Goal: Transaction & Acquisition: Book appointment/travel/reservation

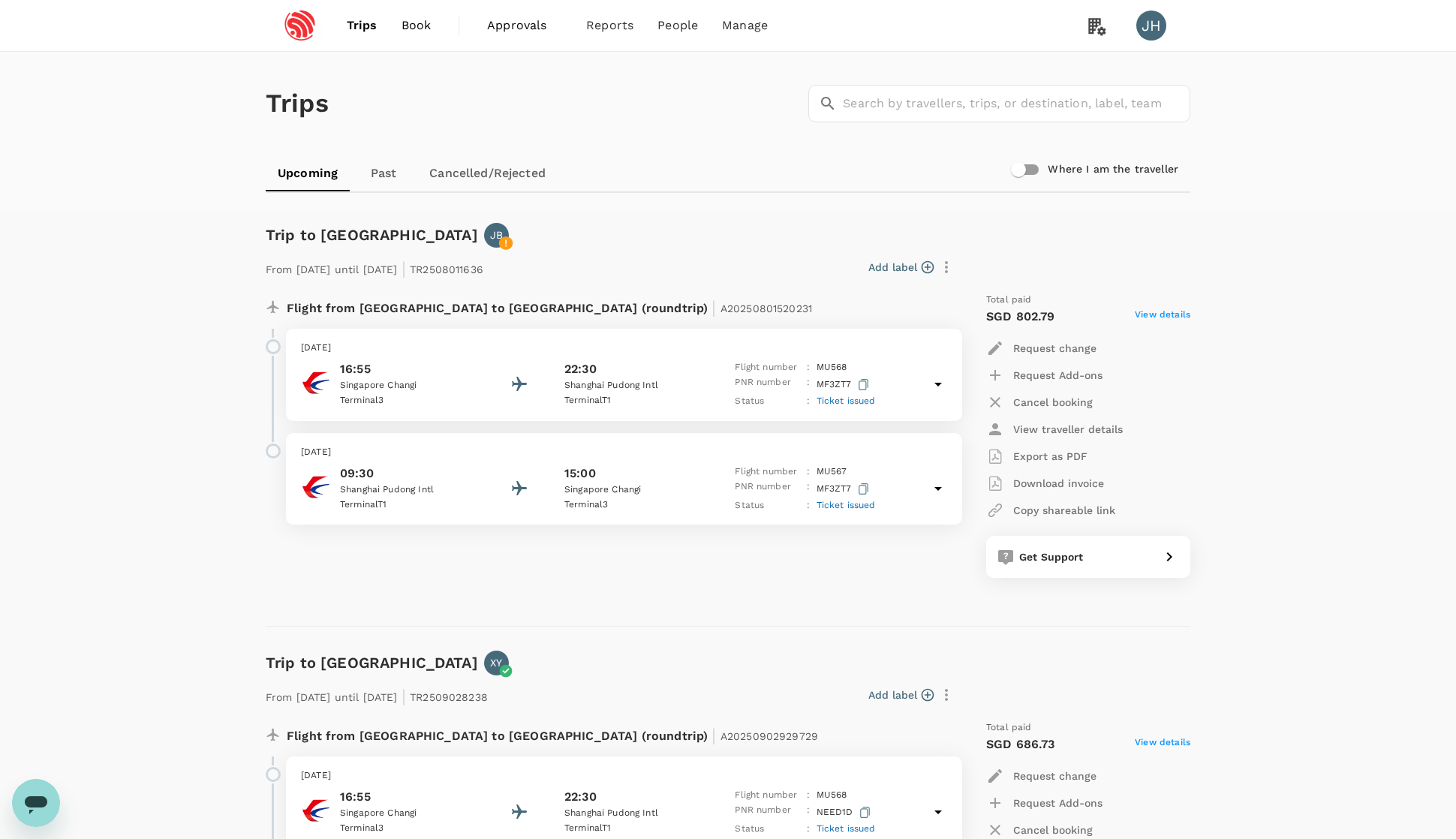
click at [412, 33] on span "Book" at bounding box center [416, 25] width 30 height 18
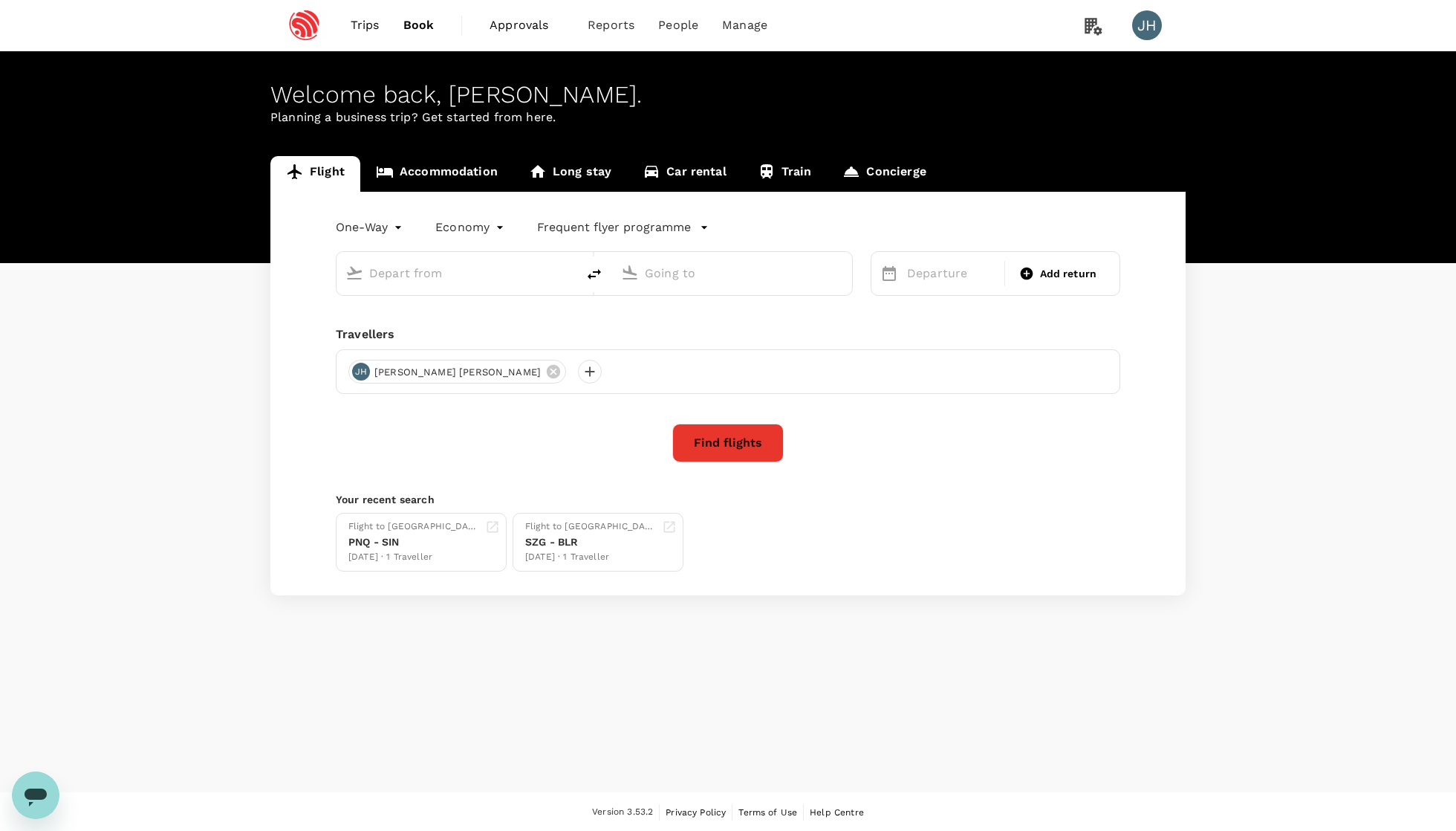
click at [432, 268] on input "text" at bounding box center [457, 273] width 176 height 23
type input "Singapore Changi (SIN)"
type input "Pune (PNQ)"
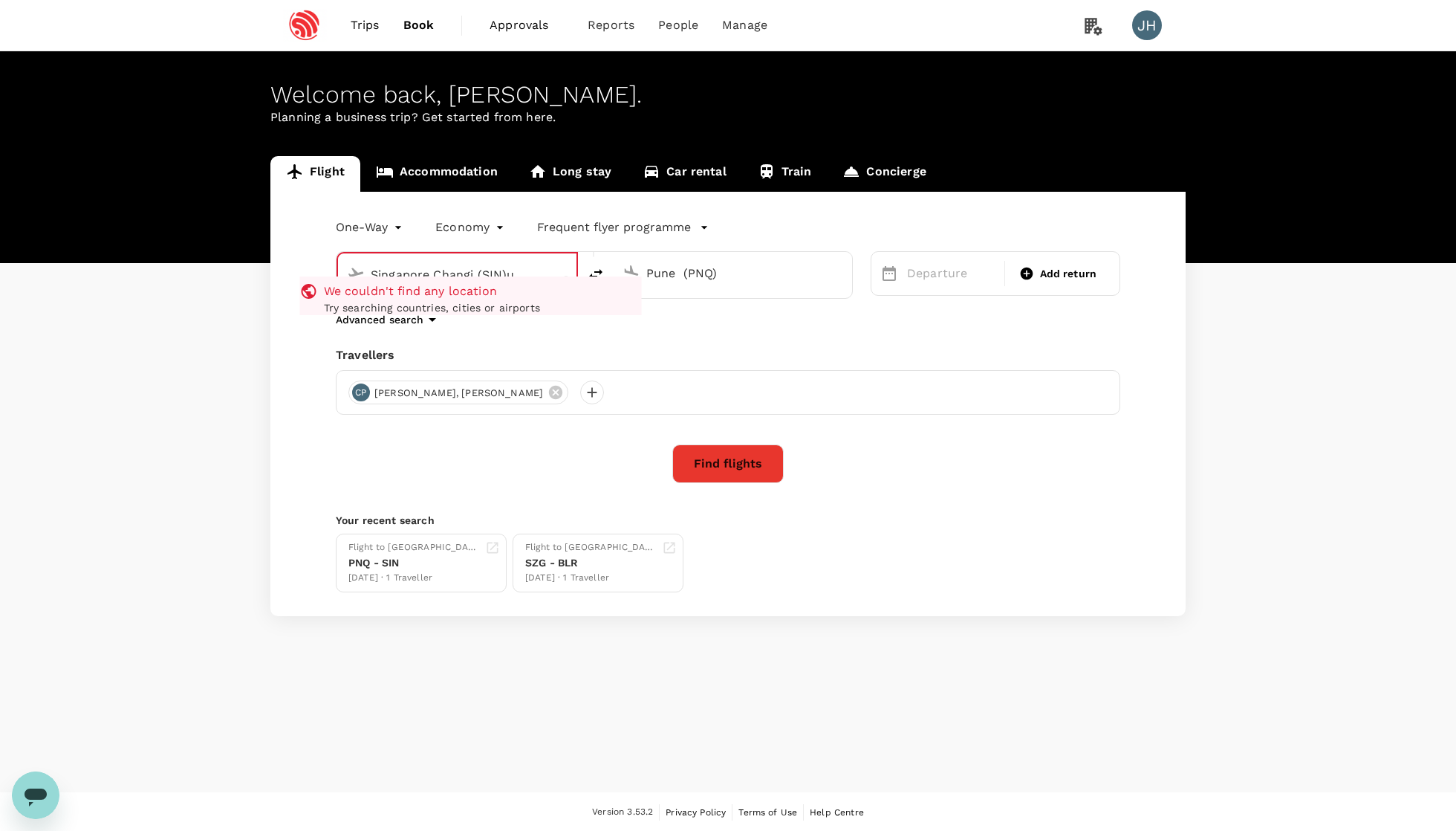
type input "Singapore Changi (SIN)um"
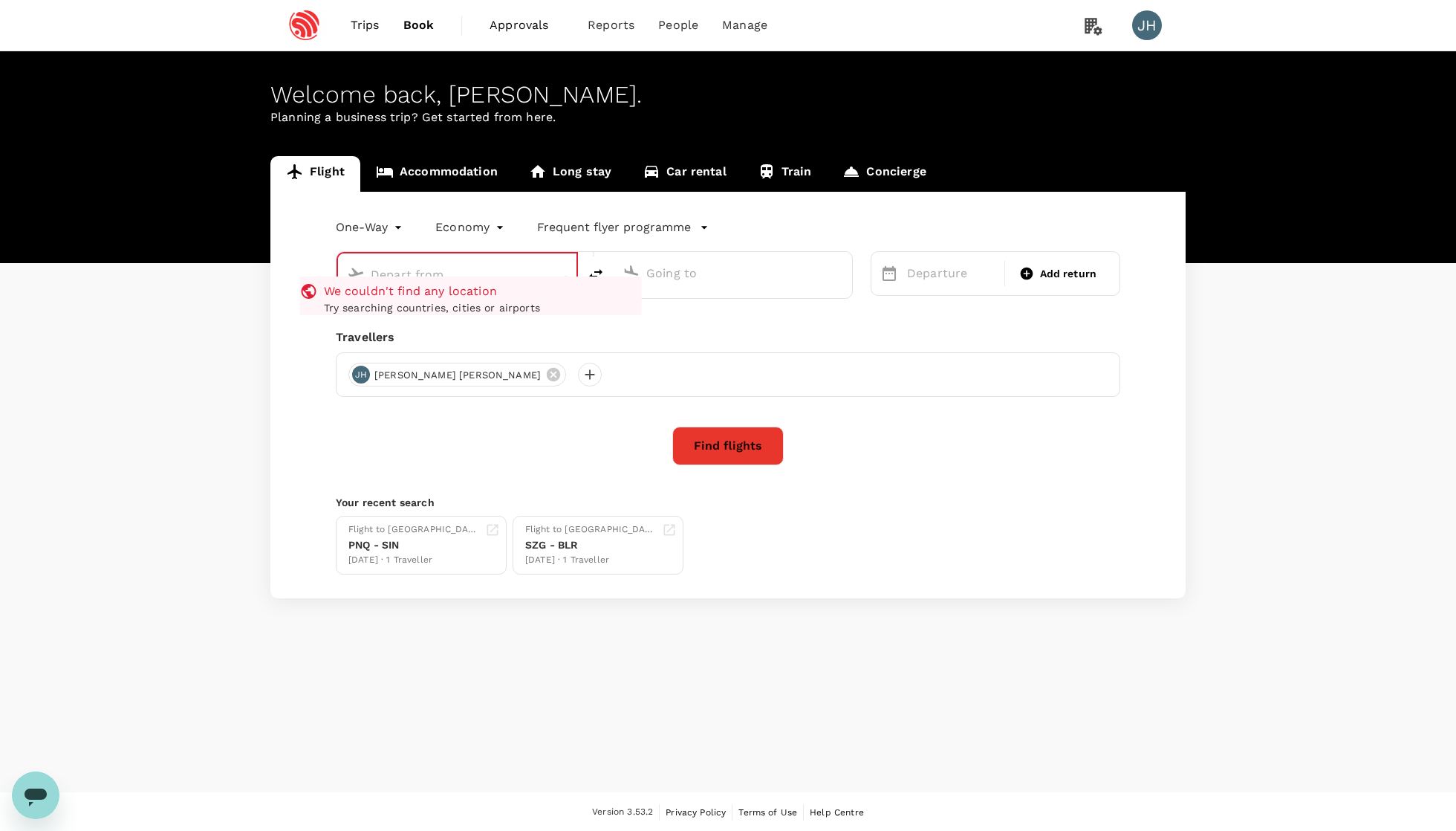
type input "Singapore Changi (SIN)"
type input "Pune (PNQ)"
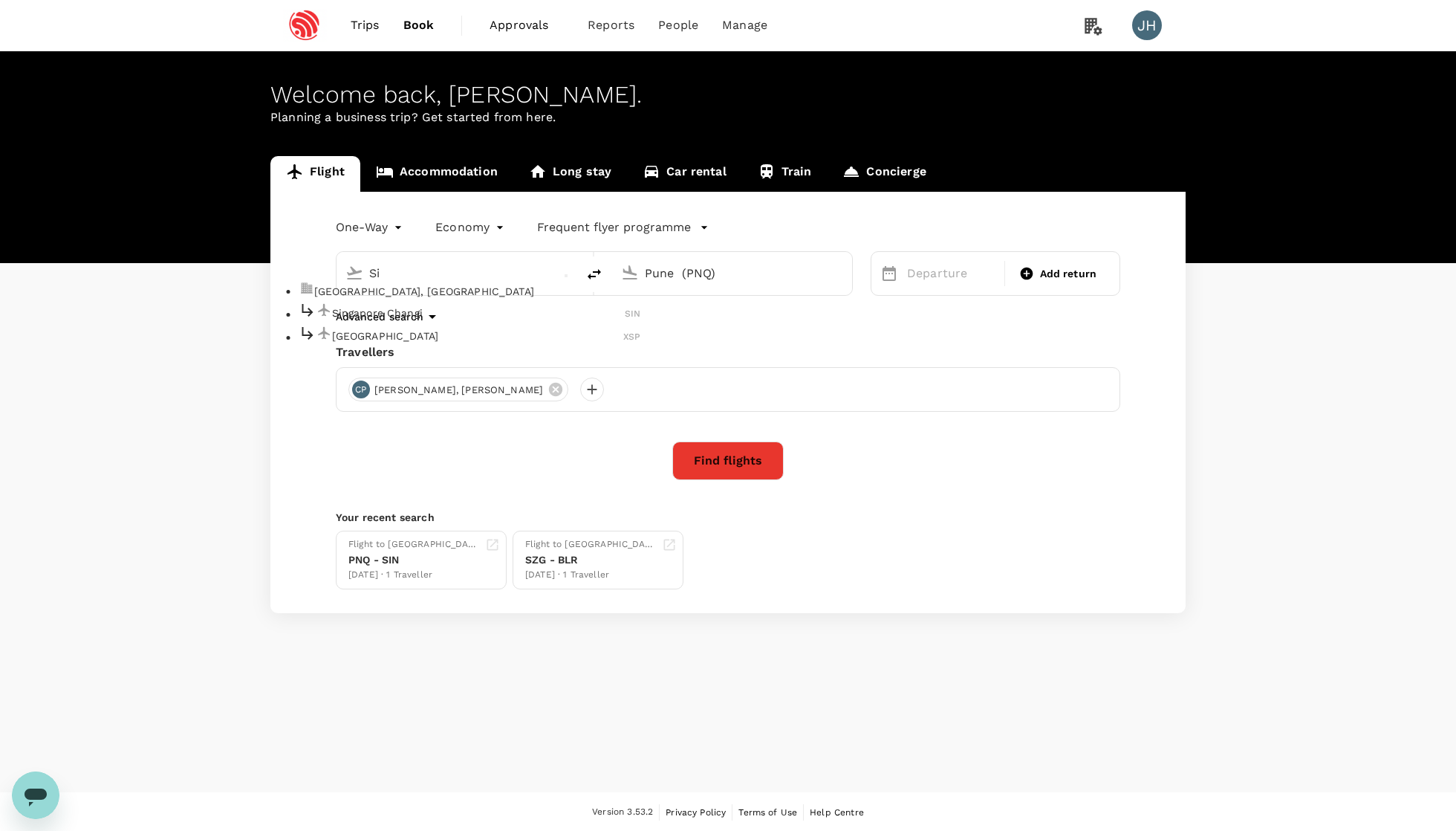
type input "S"
click at [452, 298] on p "[GEOGRAPHIC_DATA], [GEOGRAPHIC_DATA]" at bounding box center [477, 292] width 326 height 15
type input "[GEOGRAPHIC_DATA], [GEOGRAPHIC_DATA] (any)"
drag, startPoint x: 767, startPoint y: 283, endPoint x: 603, endPoint y: 283, distance: 164.0
click at [603, 283] on div "[GEOGRAPHIC_DATA], [GEOGRAPHIC_DATA] (any) [GEOGRAPHIC_DATA] (PNQ)" at bounding box center [594, 273] width 517 height 45
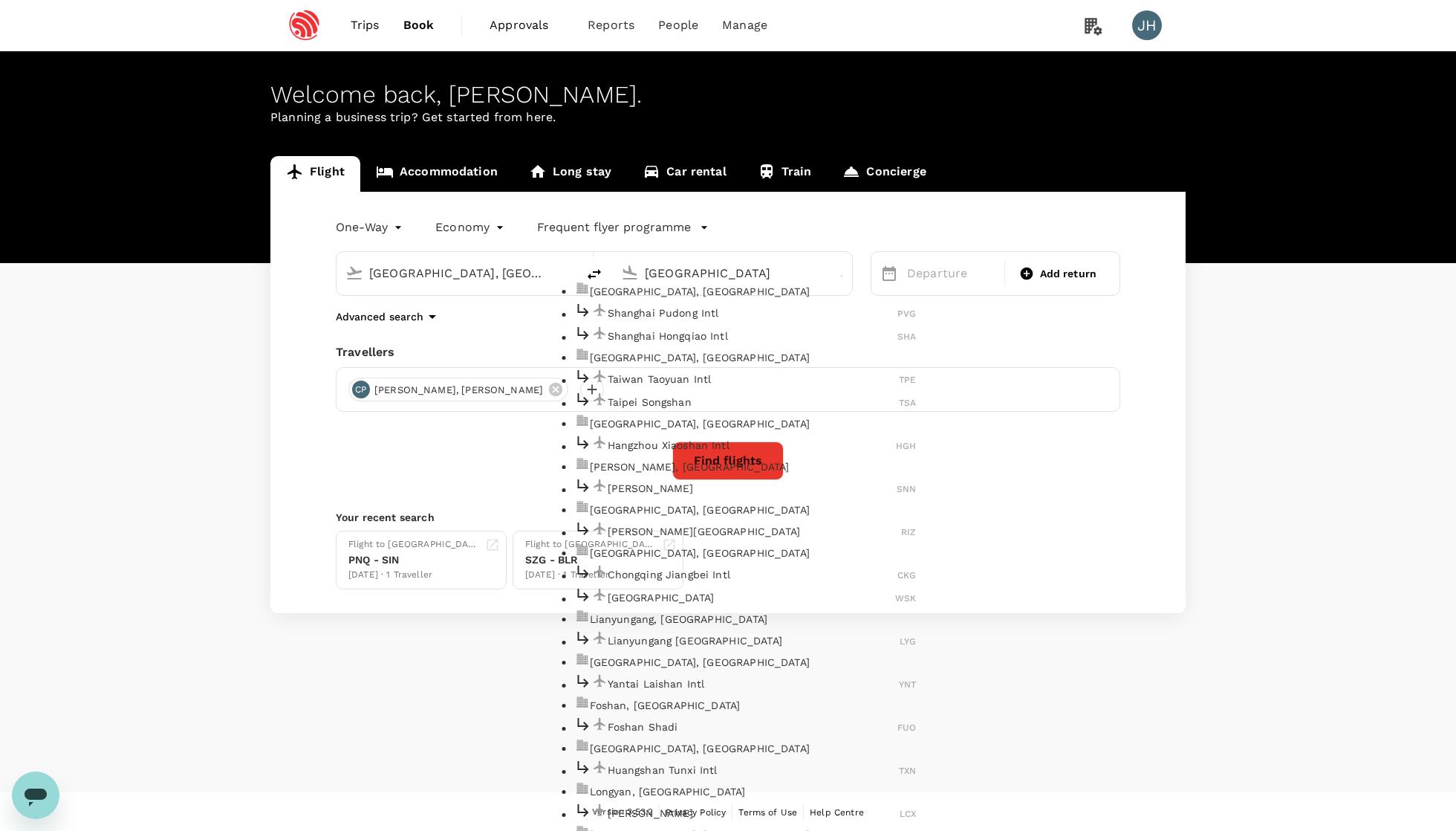
type input "[GEOGRAPHIC_DATA], [GEOGRAPHIC_DATA] (any)"
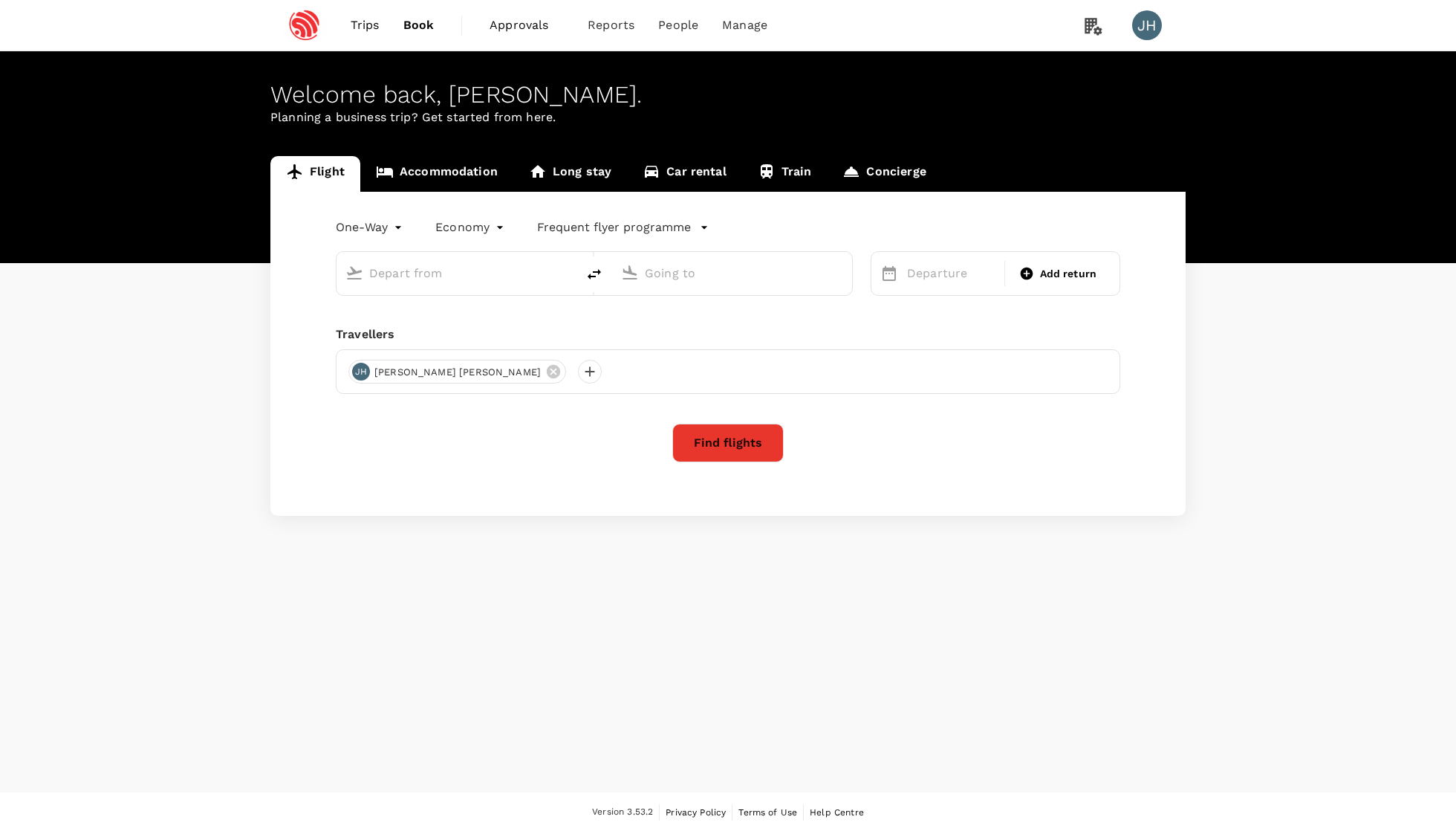
type input "Singapore Changi (SIN)"
type input "Pune (PNQ)"
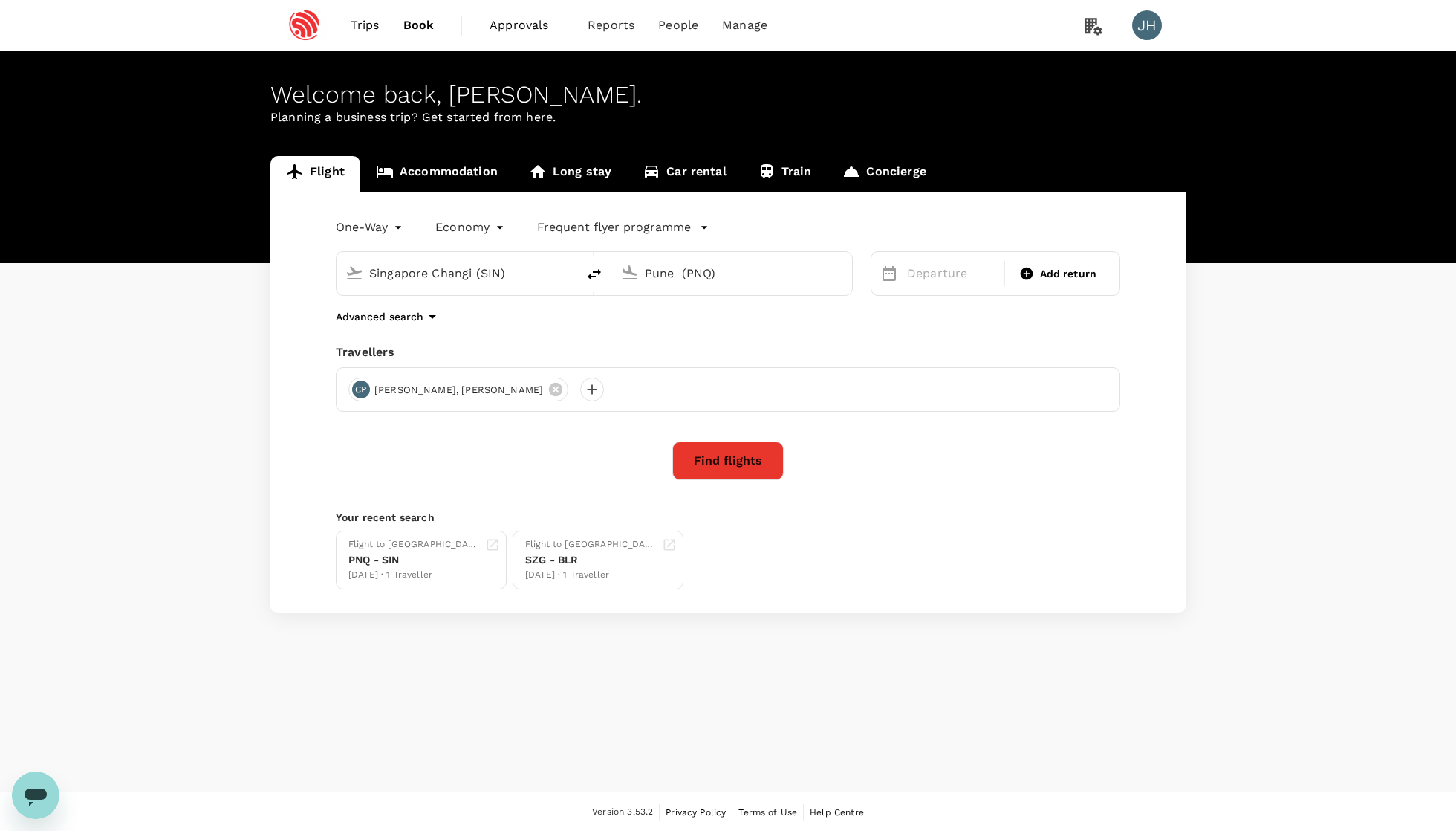
drag, startPoint x: 565, startPoint y: 279, endPoint x: 228, endPoint y: 233, distance: 340.1
click at [227, 233] on div "Flight Accommodation Long stay Car rental Train Concierge One-Way oneway Econom…" at bounding box center [728, 385] width 1456 height 457
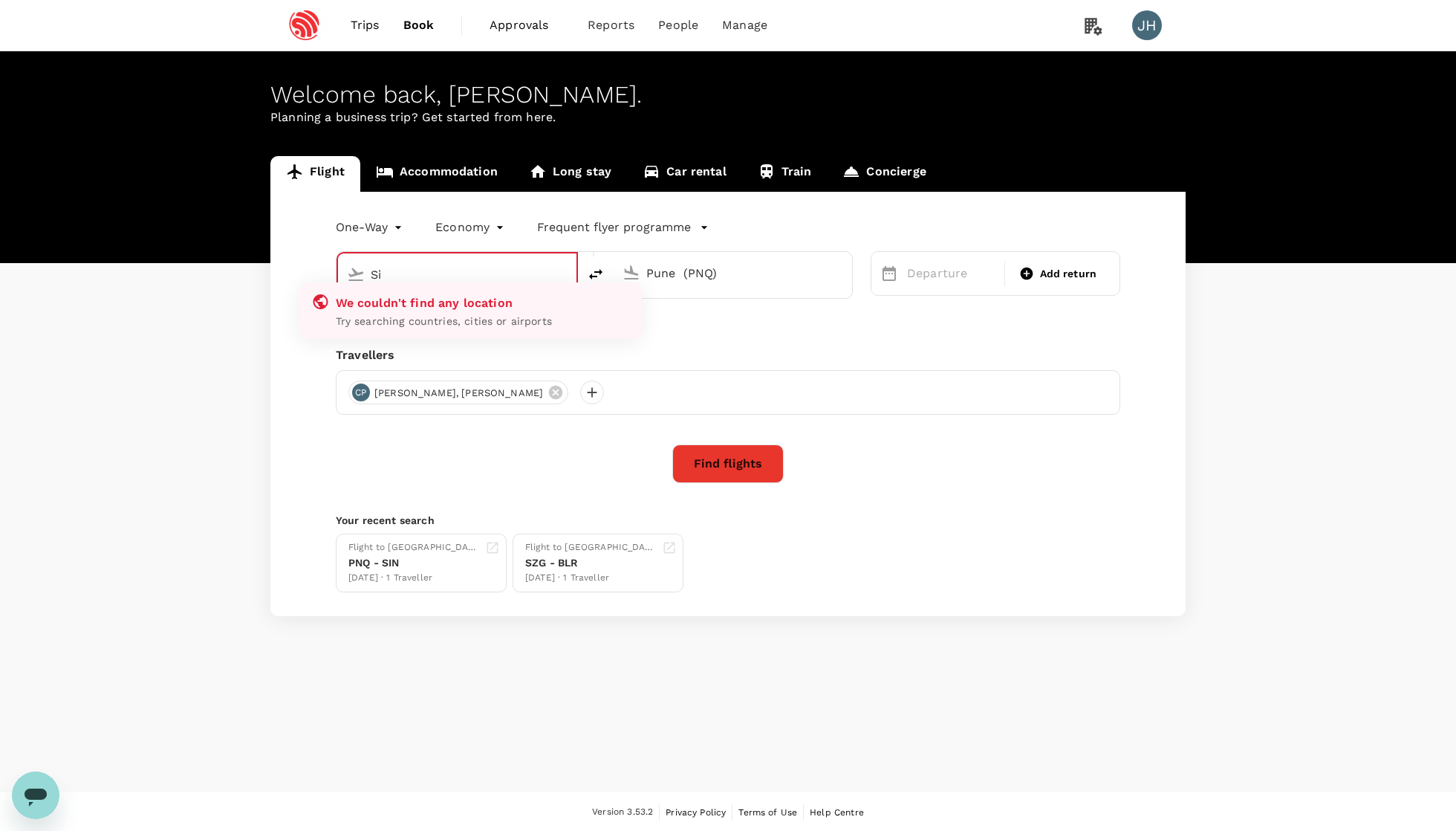
type input "S"
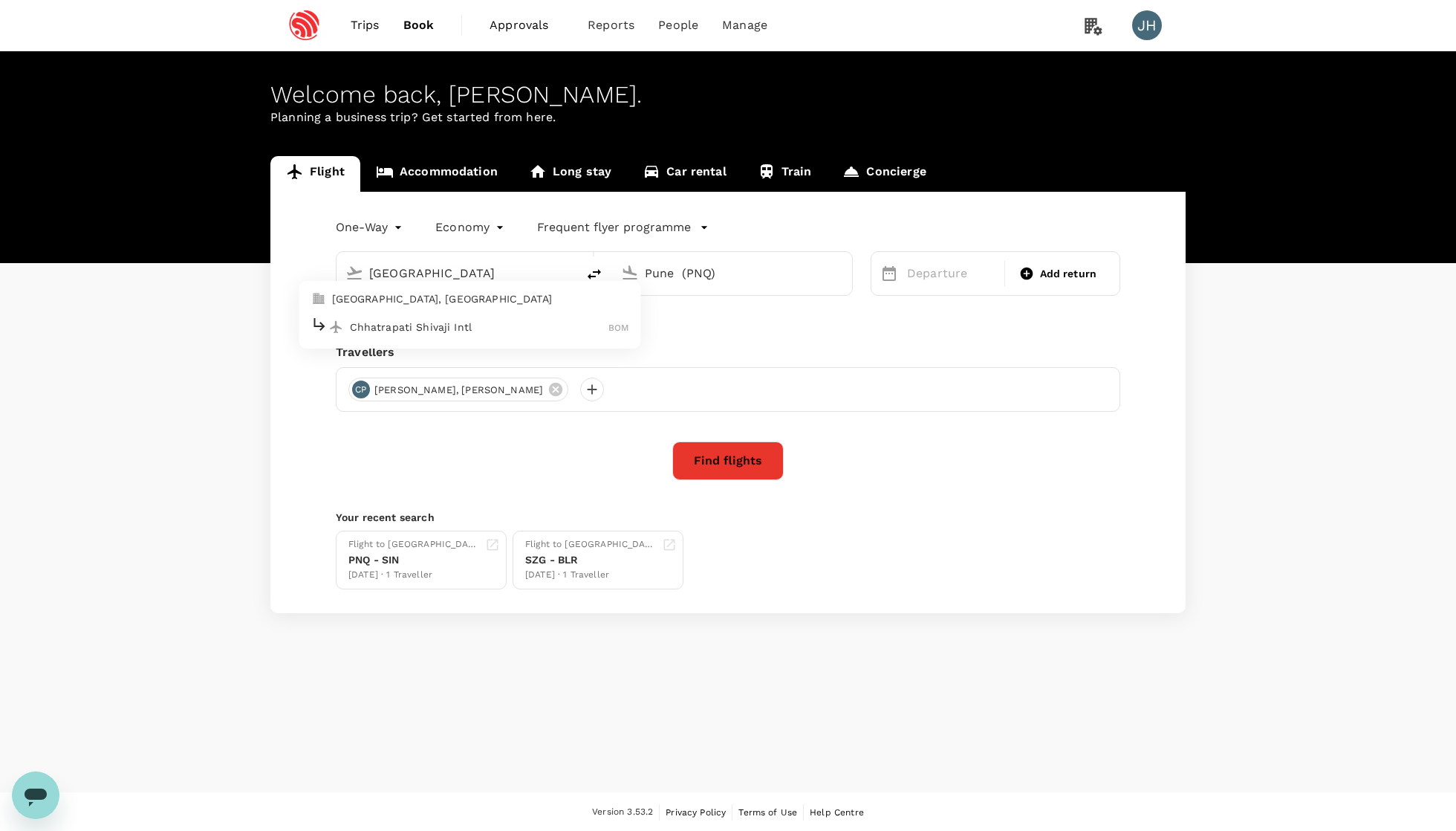
click at [381, 306] on p "[GEOGRAPHIC_DATA], [GEOGRAPHIC_DATA]" at bounding box center [481, 299] width 297 height 15
type input "[GEOGRAPHIC_DATA], [GEOGRAPHIC_DATA] (any)"
drag, startPoint x: 735, startPoint y: 284, endPoint x: 615, endPoint y: 271, distance: 120.7
click at [619, 274] on div "Pune (PNQ)" at bounding box center [728, 270] width 228 height 32
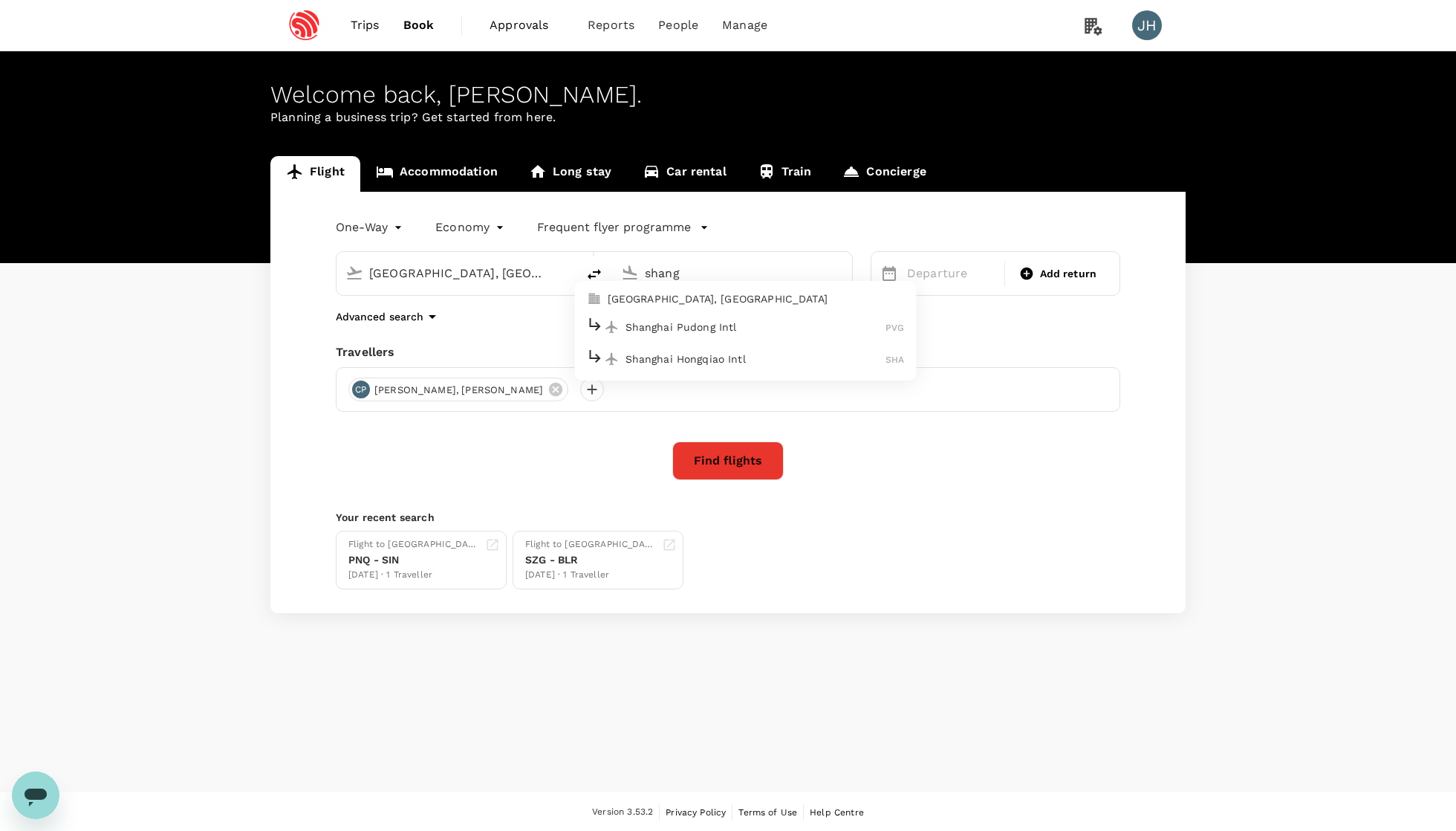
click at [752, 306] on p "[GEOGRAPHIC_DATA], [GEOGRAPHIC_DATA]" at bounding box center [756, 299] width 297 height 15
type input "[GEOGRAPHIC_DATA], [GEOGRAPHIC_DATA] (any)"
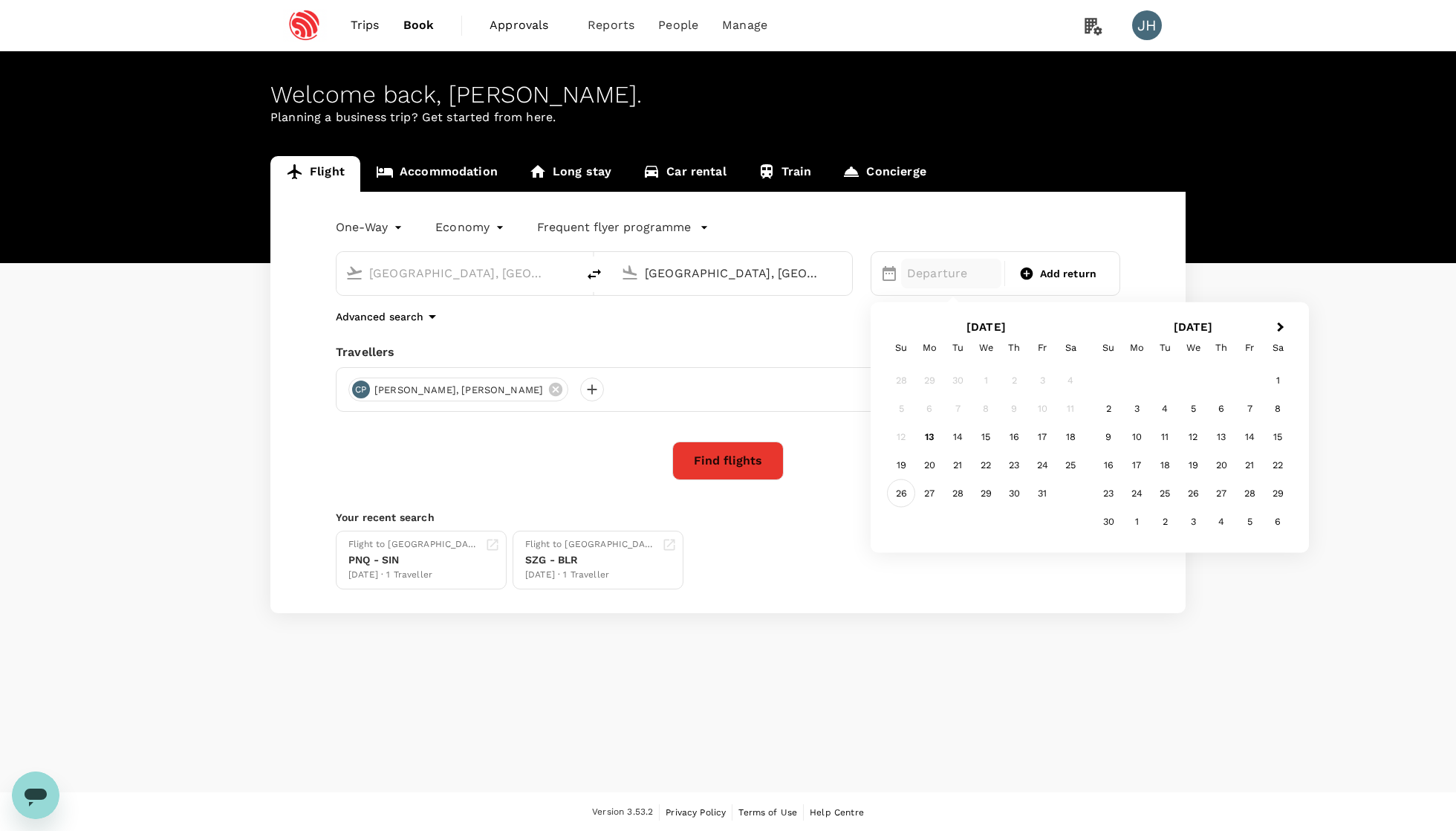
click at [902, 488] on div "26" at bounding box center [901, 494] width 28 height 28
click at [1062, 281] on span "Add return" at bounding box center [1068, 273] width 57 height 16
type input "roundtrip"
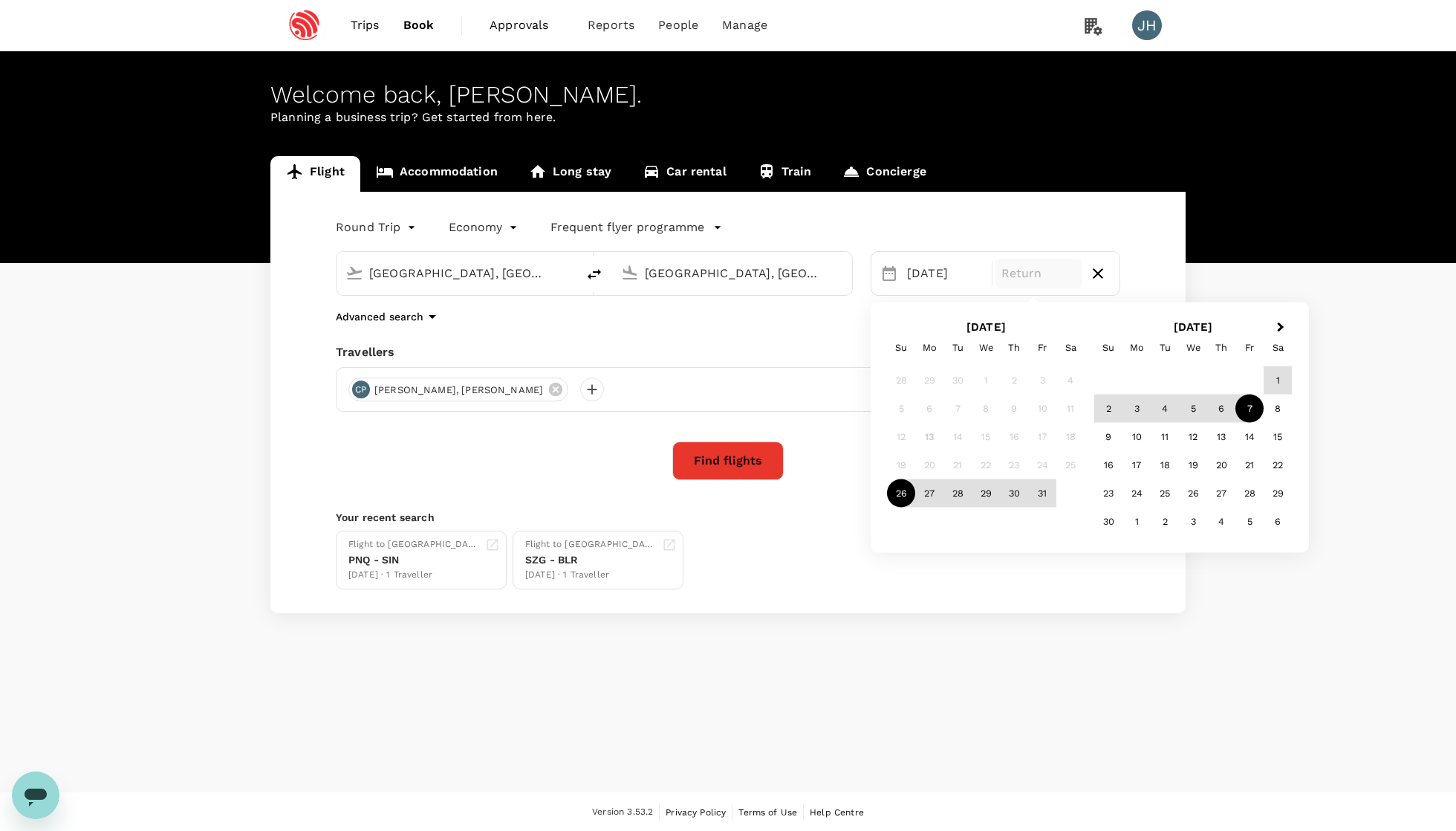
click at [1249, 406] on div "7" at bounding box center [1249, 409] width 28 height 28
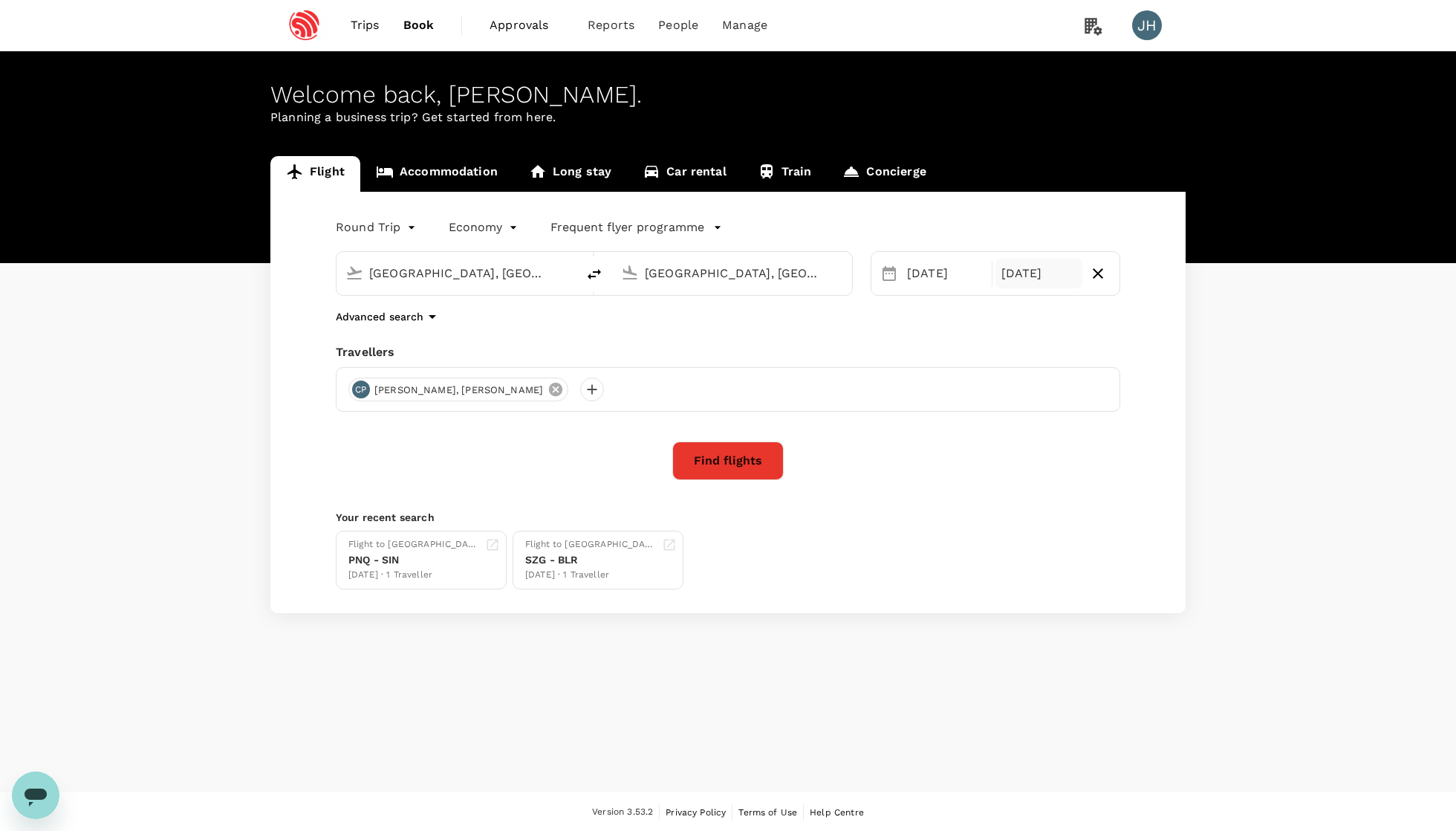
click at [549, 396] on icon at bounding box center [556, 390] width 13 height 13
click at [356, 401] on div at bounding box center [360, 389] width 24 height 24
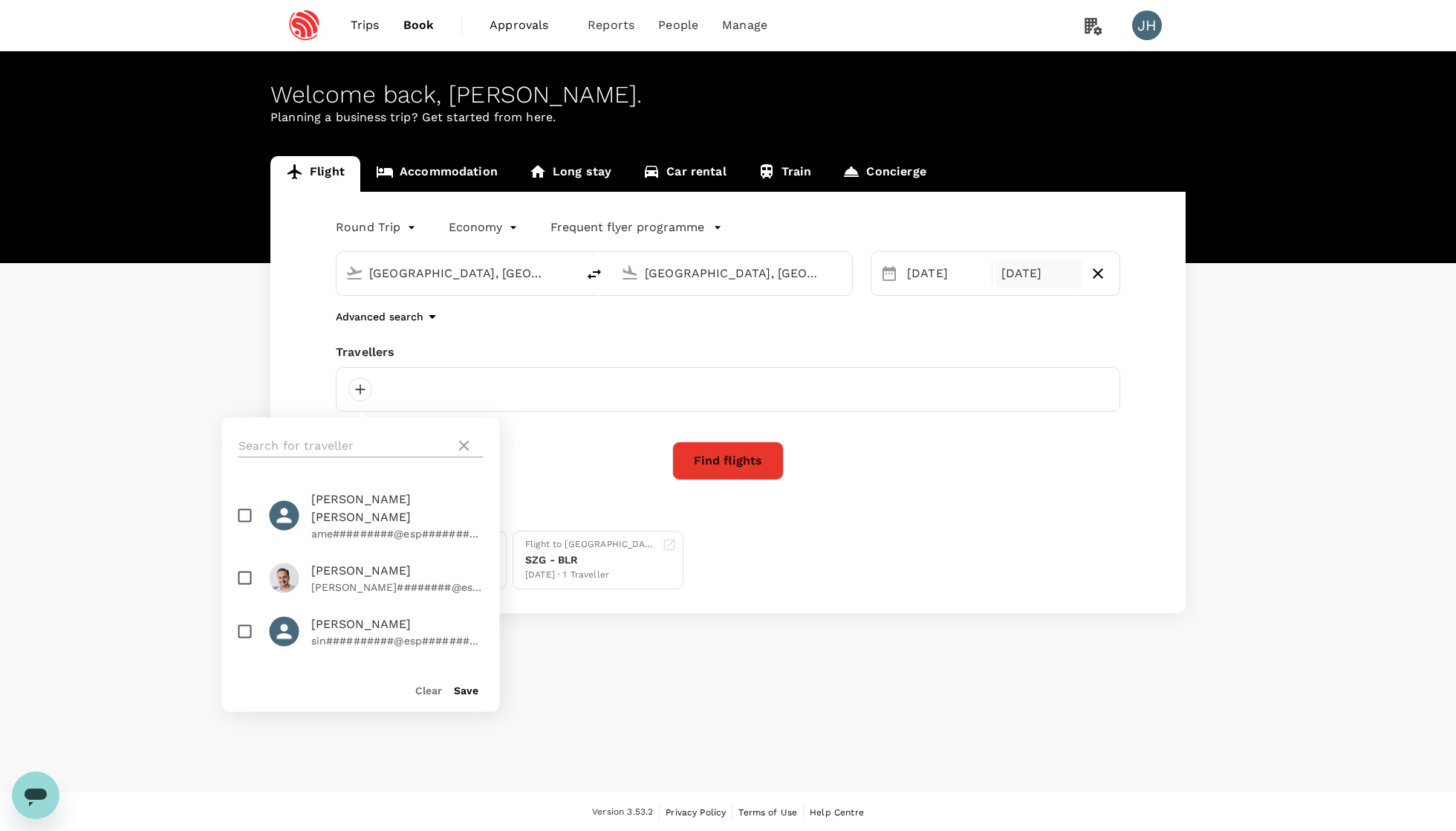
click at [387, 440] on input "text" at bounding box center [344, 445] width 211 height 24
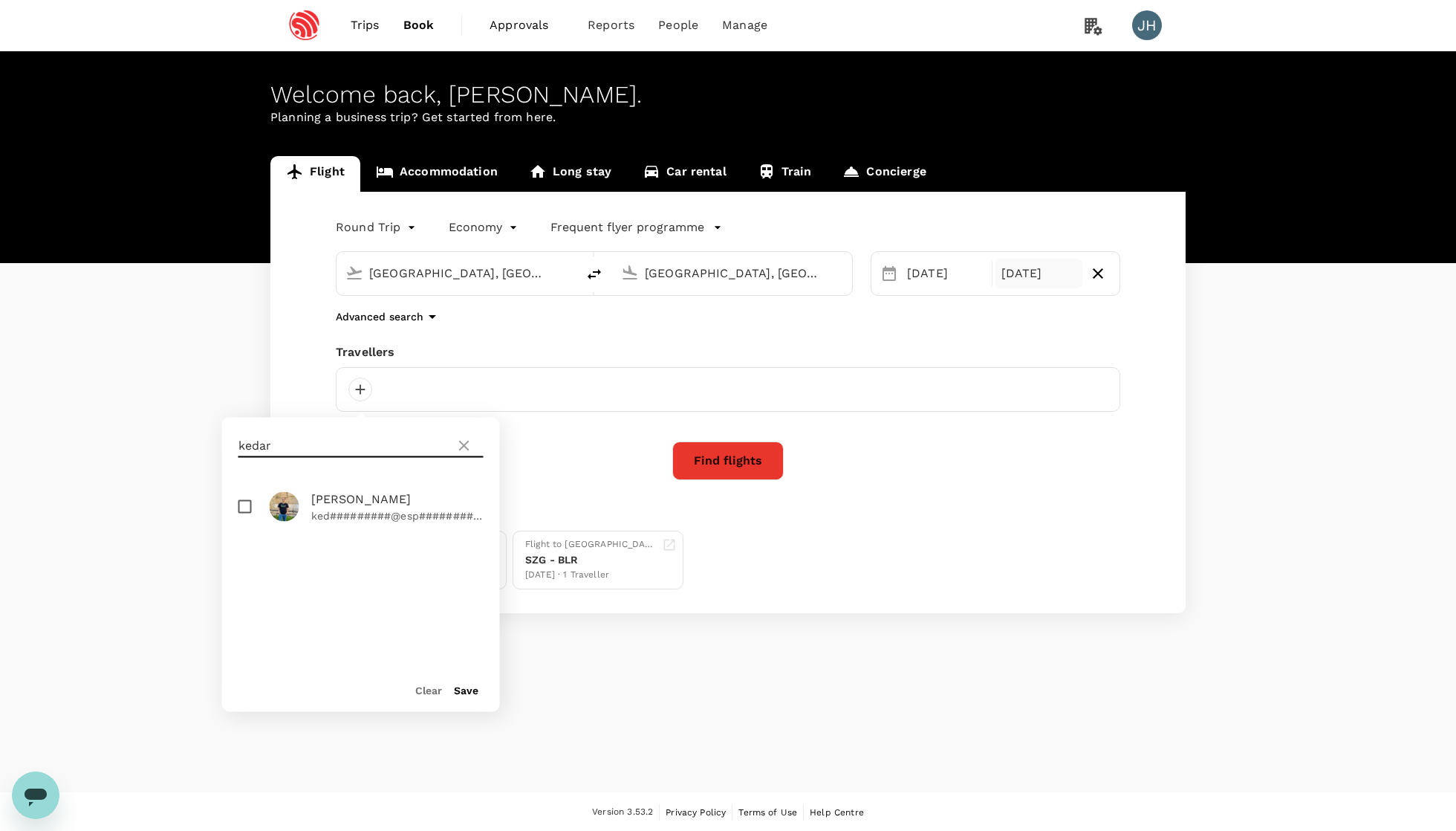
type input "kedar"
click at [254, 504] on input "checkbox" at bounding box center [245, 507] width 32 height 32
checkbox input "true"
click at [464, 699] on div "Clear Save" at bounding box center [355, 684] width 290 height 57
click at [464, 696] on button "Save" at bounding box center [466, 691] width 25 height 12
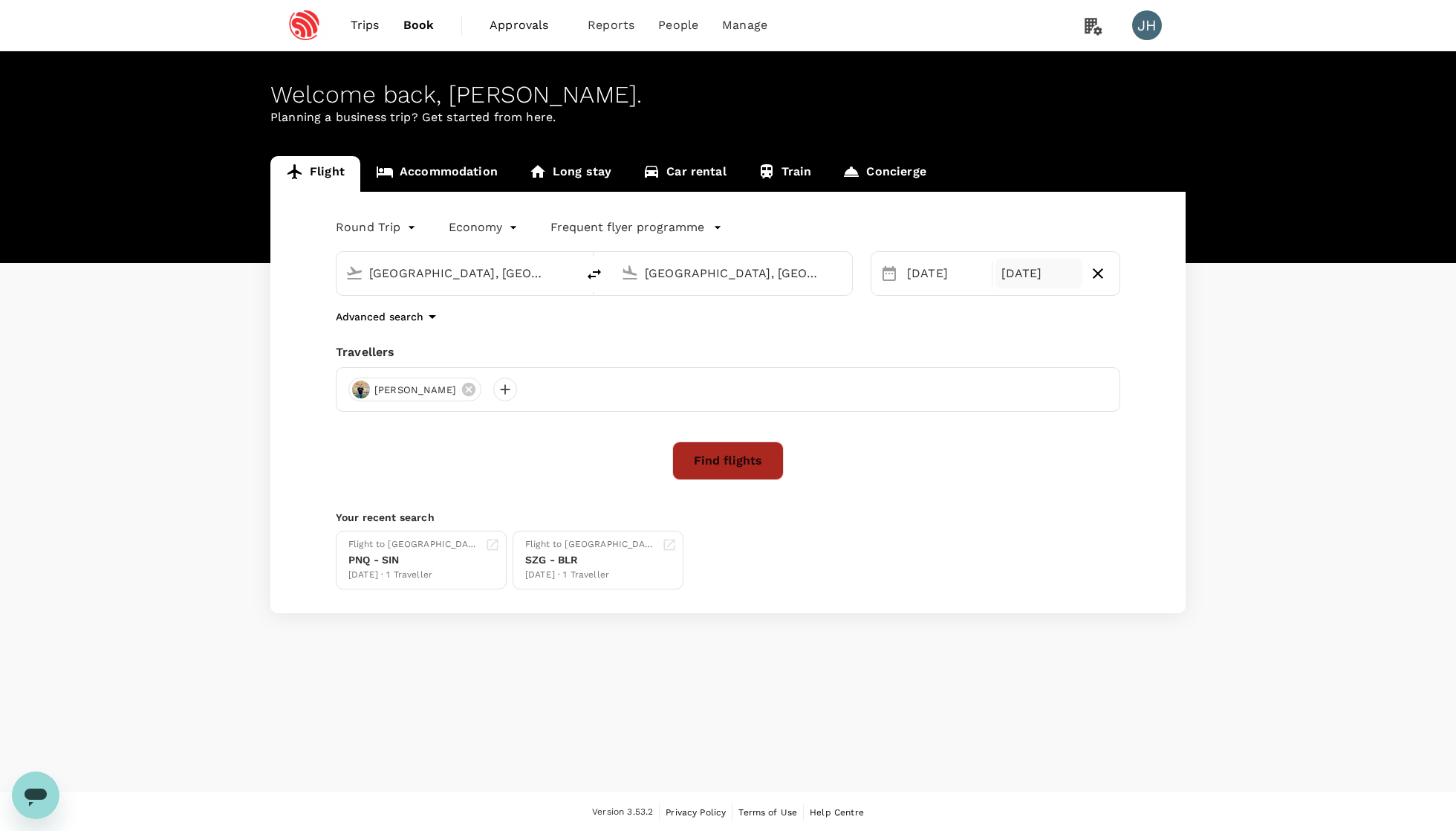
click at [702, 470] on button "Find flights" at bounding box center [728, 460] width 111 height 39
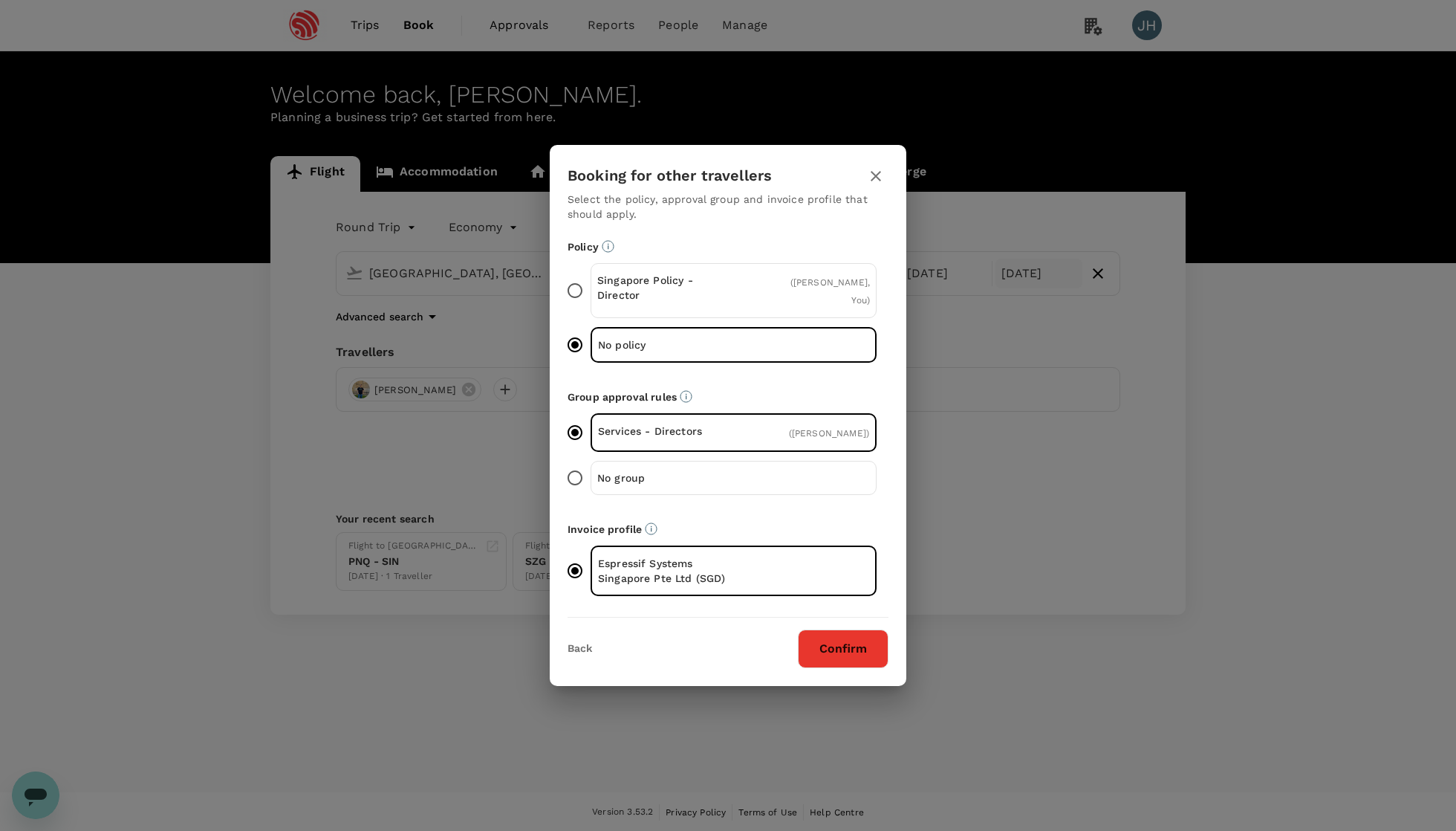
click at [808, 667] on button "Confirm" at bounding box center [842, 648] width 91 height 39
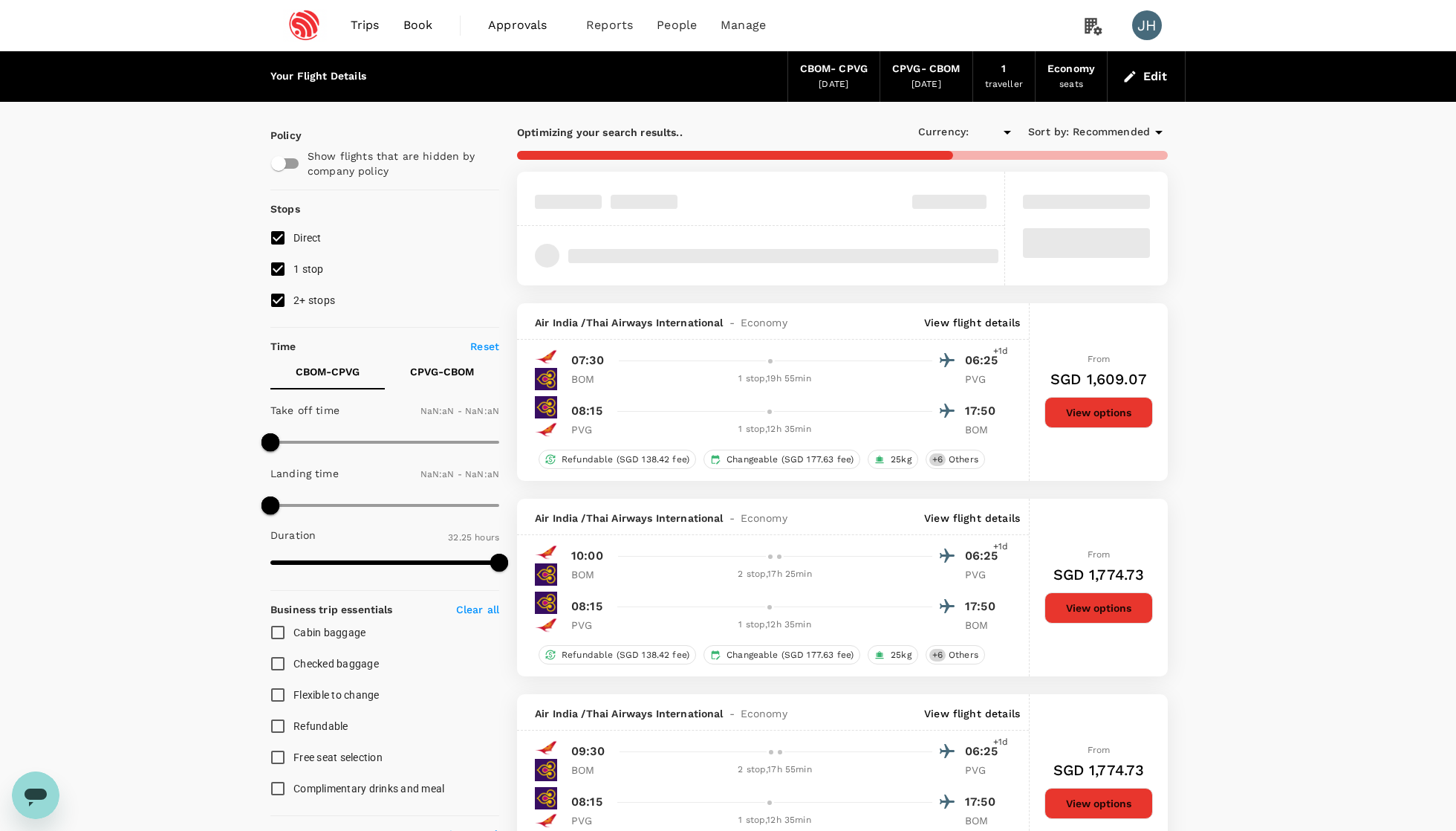
type input "SGD"
type input "1440"
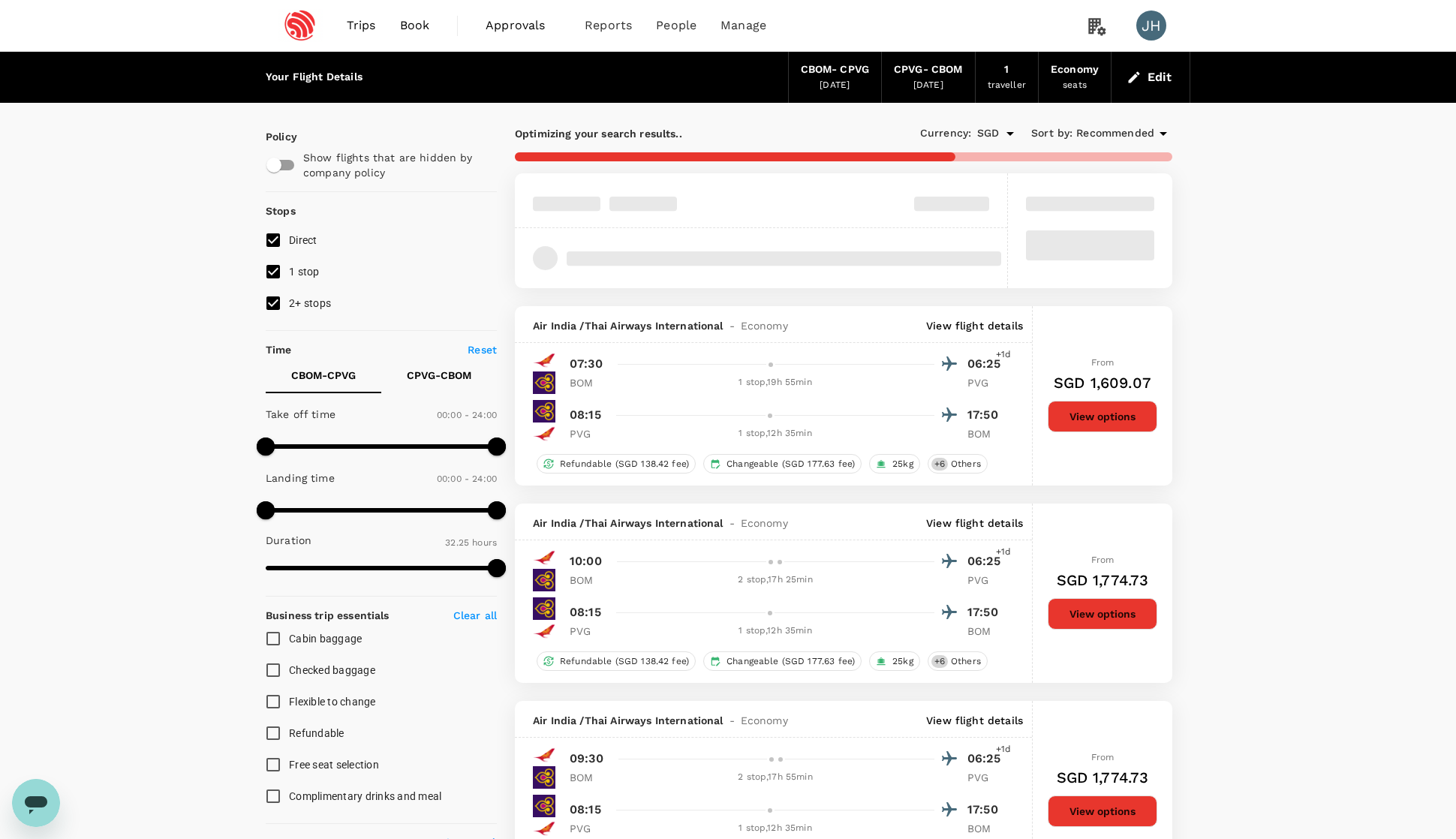
click at [331, 309] on span "2+ stops" at bounding box center [310, 303] width 42 height 12
click at [289, 312] on input "2+ stops" at bounding box center [274, 303] width 32 height 32
checkbox input "false"
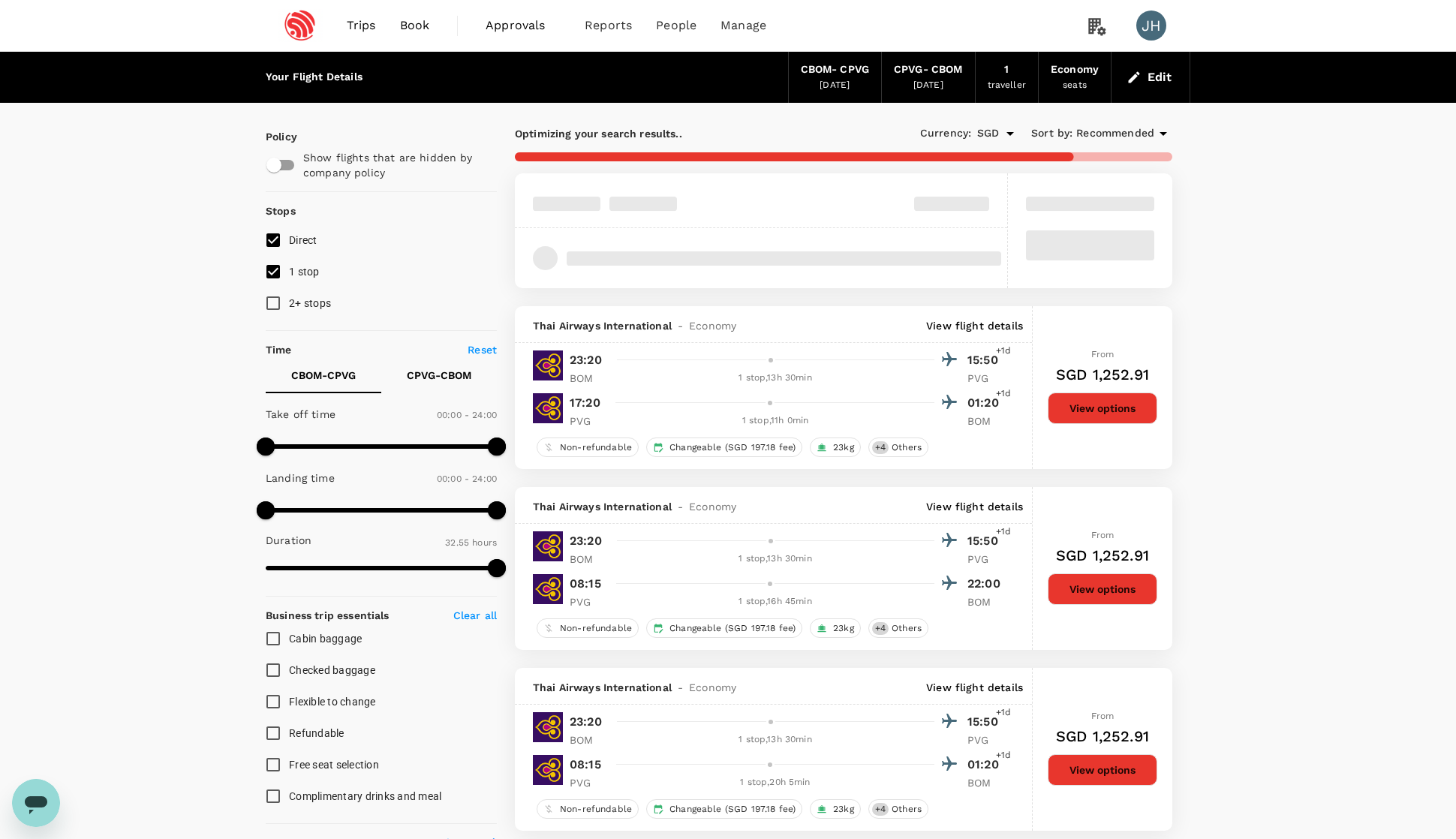
click at [1106, 138] on span "Recommended" at bounding box center [1114, 133] width 78 height 17
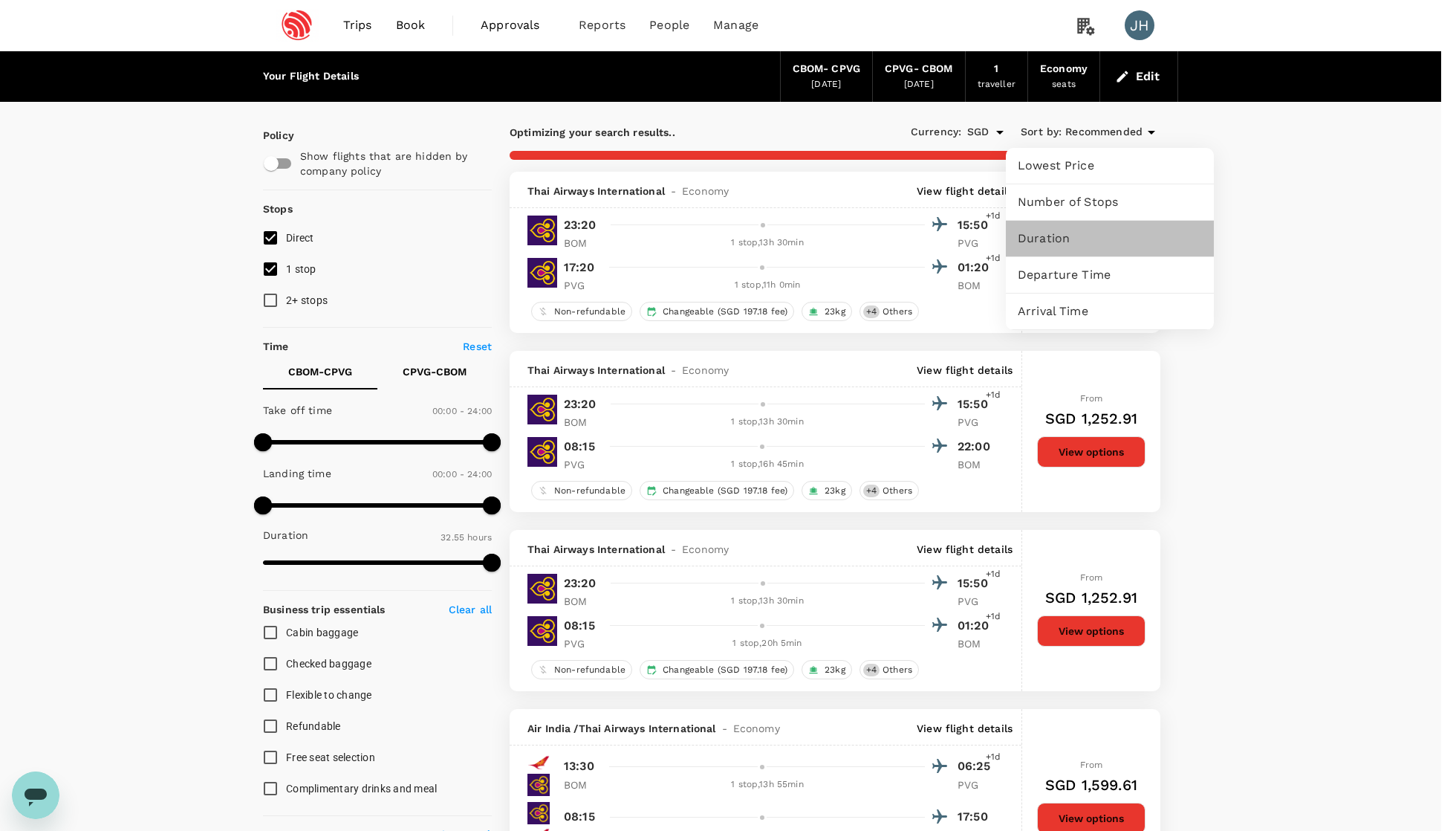
click at [1071, 226] on div "Duration" at bounding box center [1110, 238] width 208 height 36
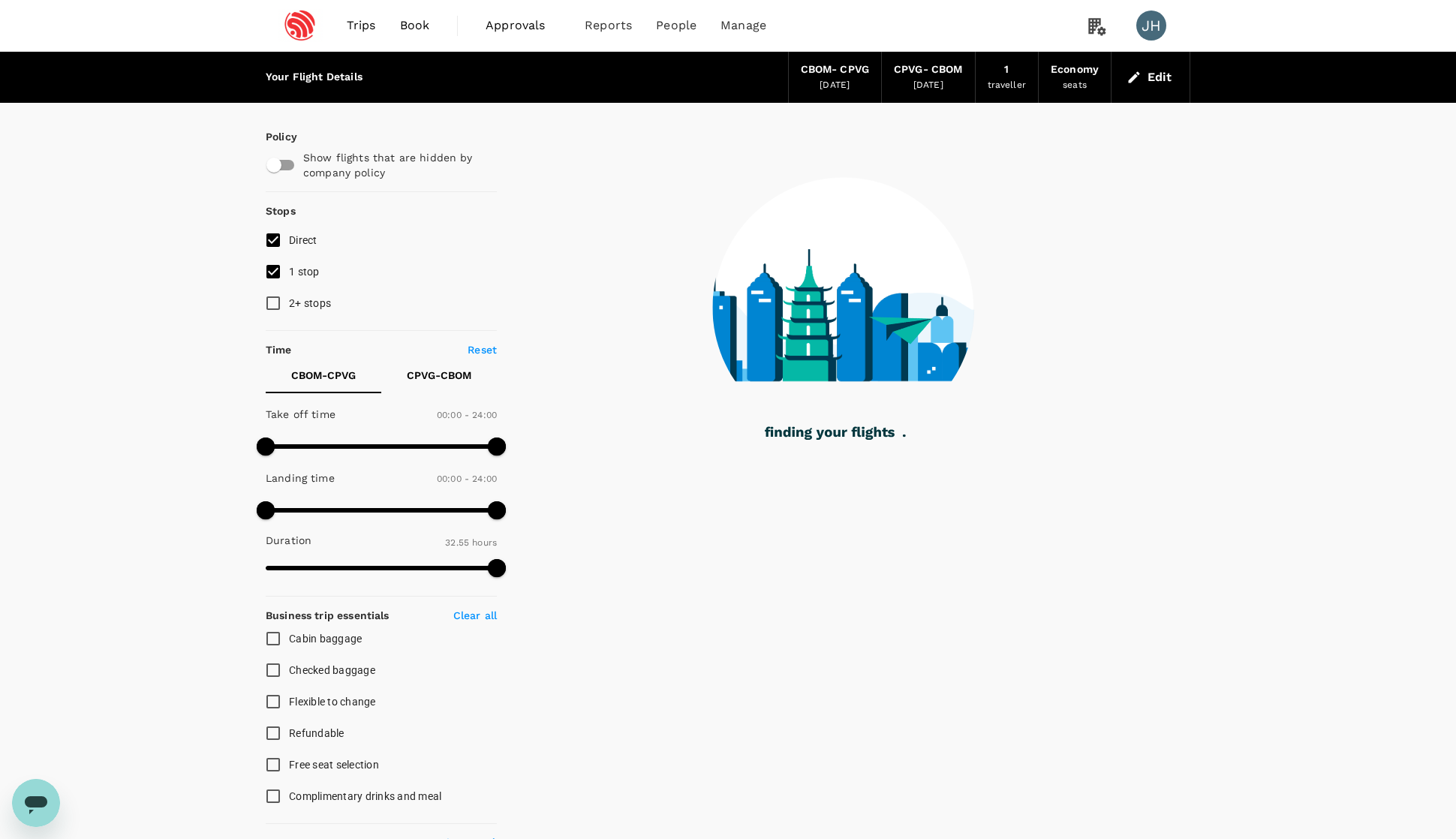
type input "2080"
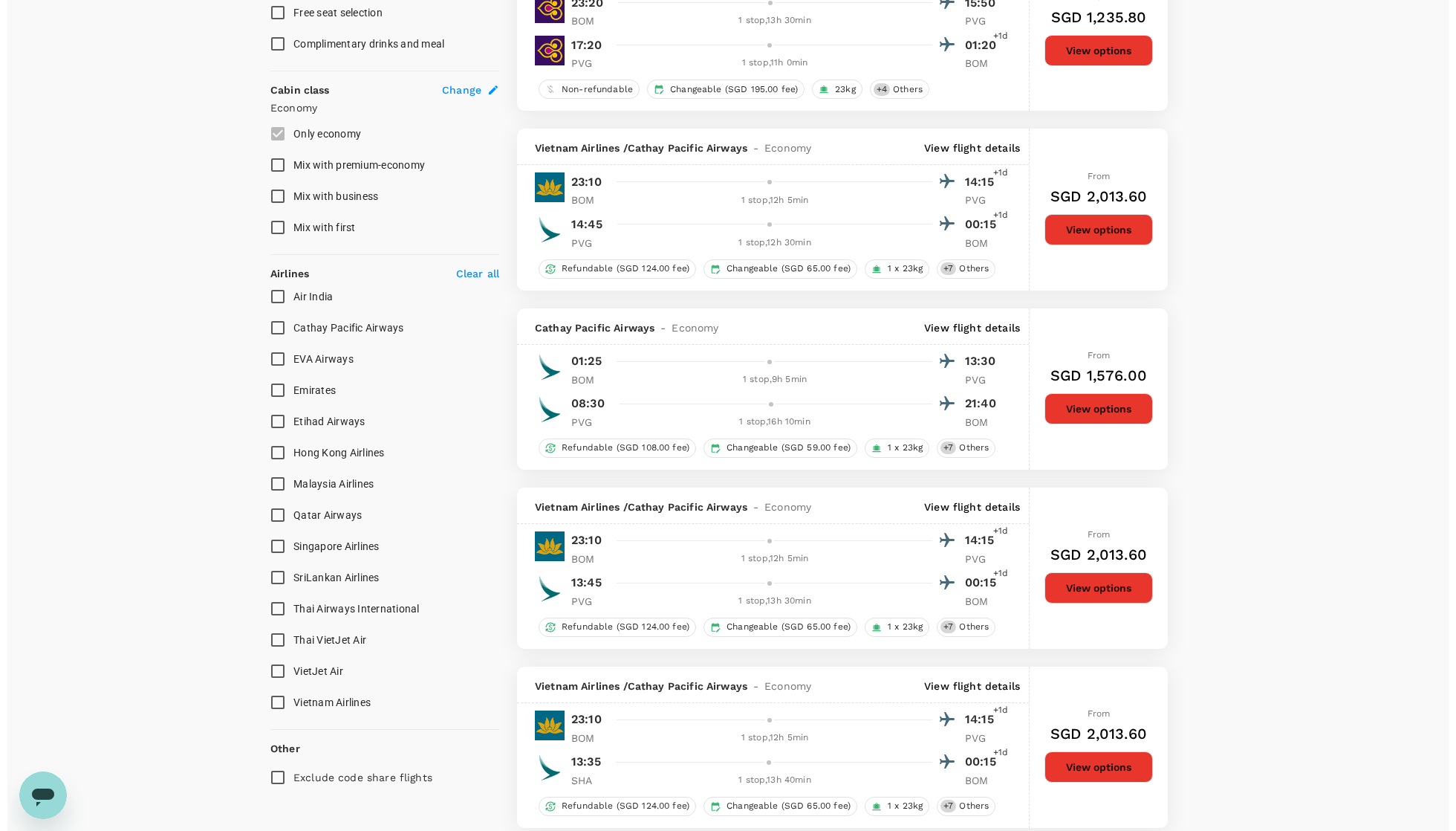
scroll to position [750, 0]
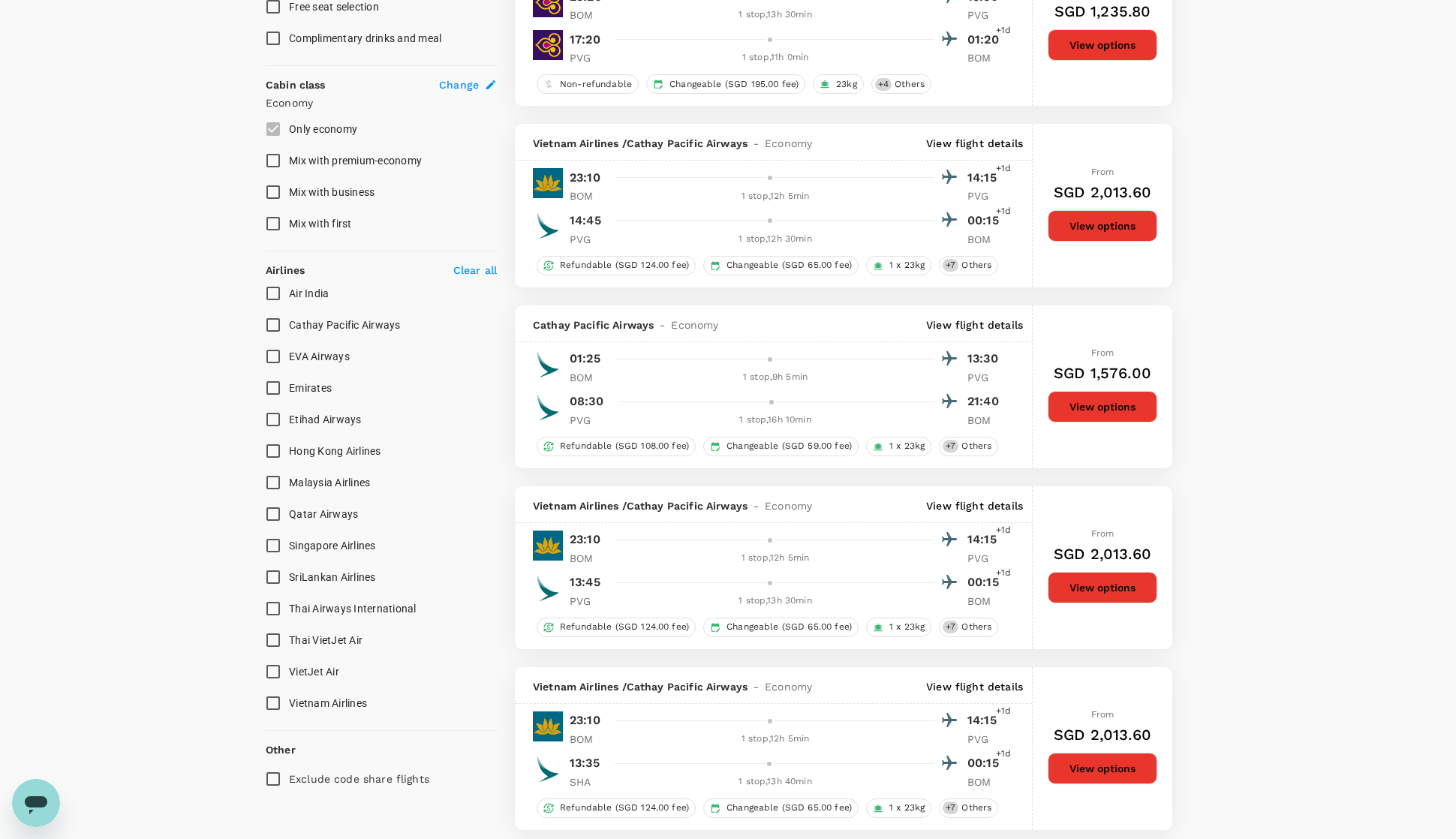
click at [1001, 332] on p "View flight details" at bounding box center [973, 325] width 97 height 15
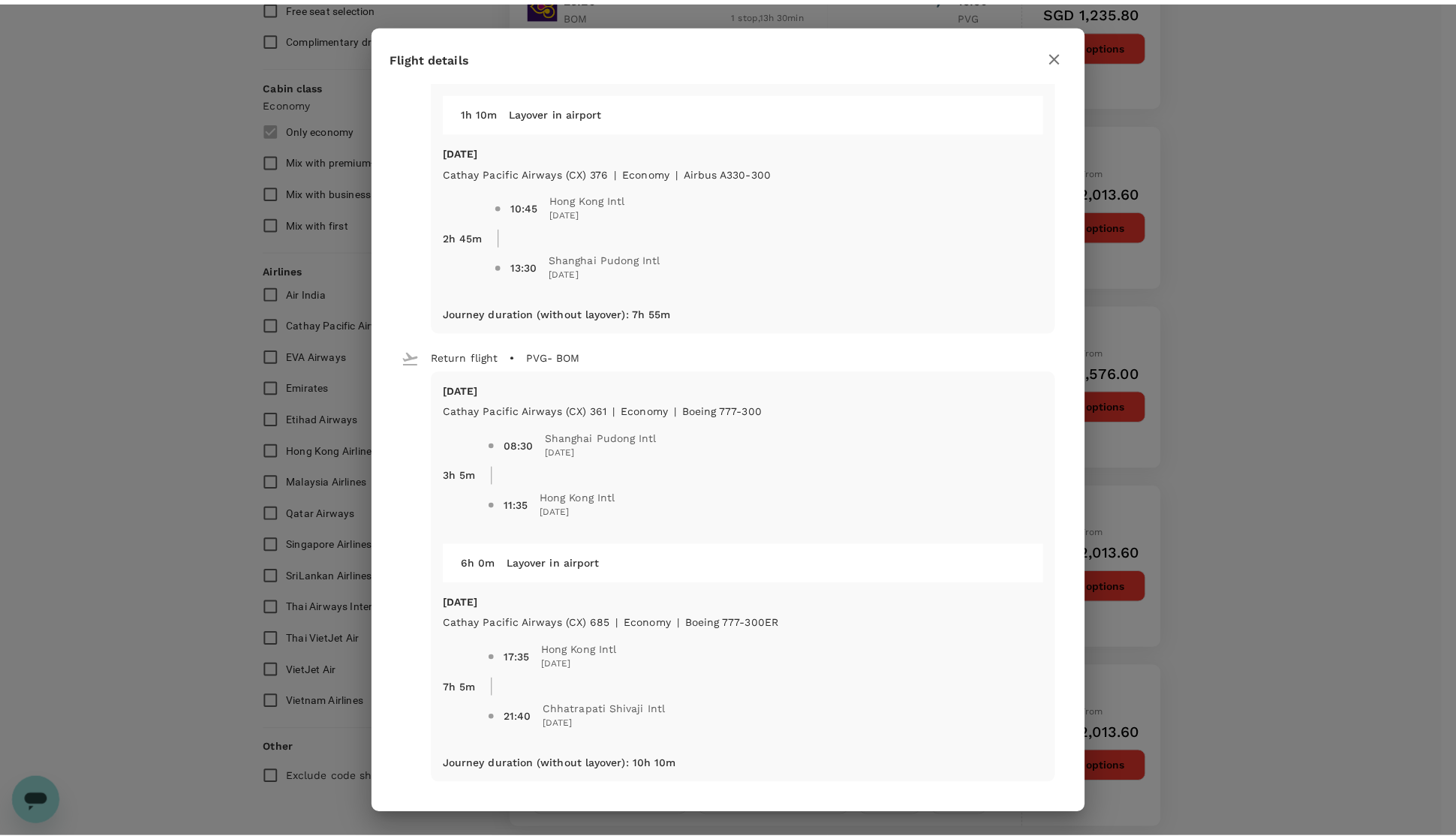
scroll to position [196, 0]
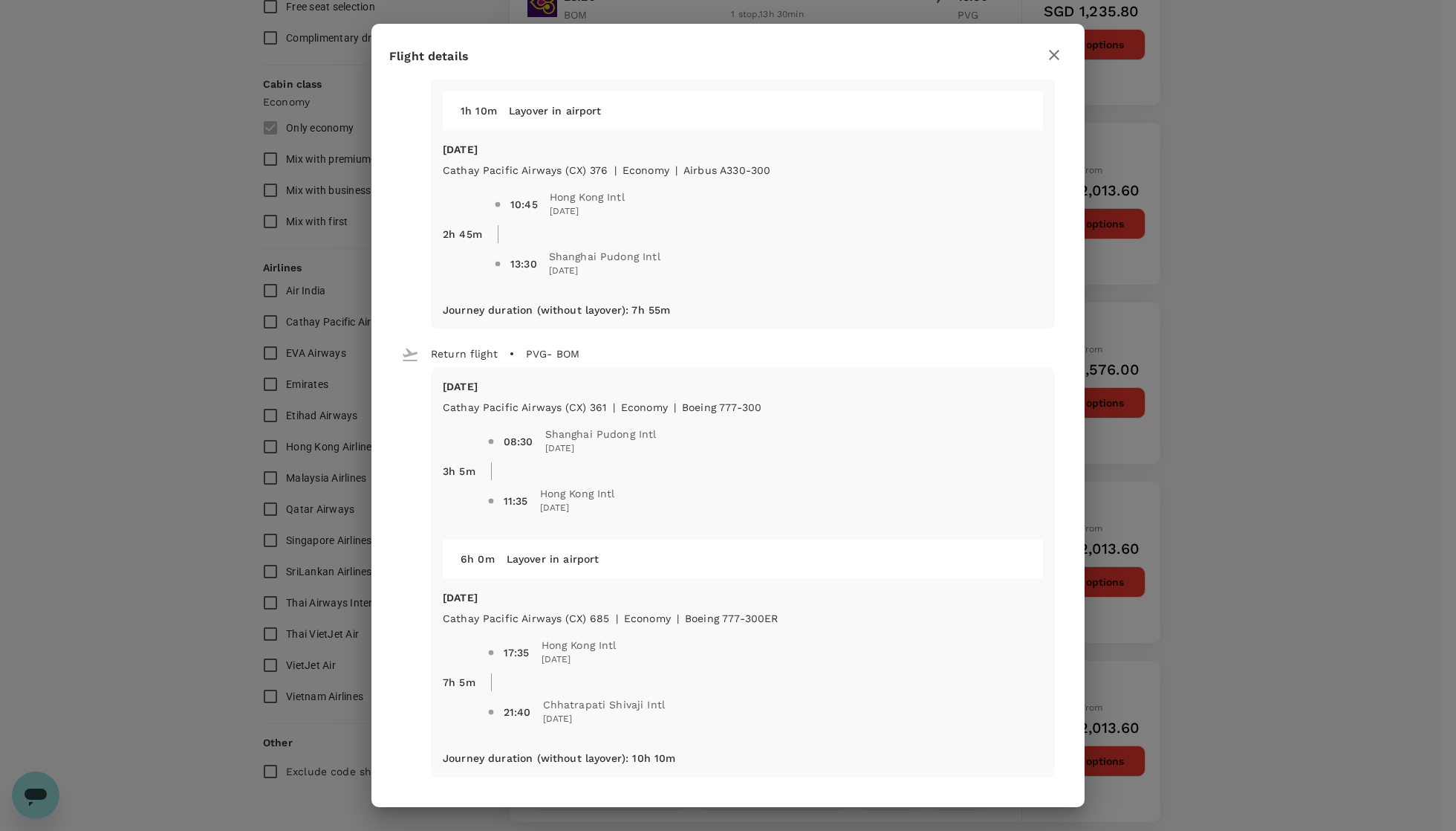
click at [1056, 52] on icon "button" at bounding box center [1054, 55] width 11 height 11
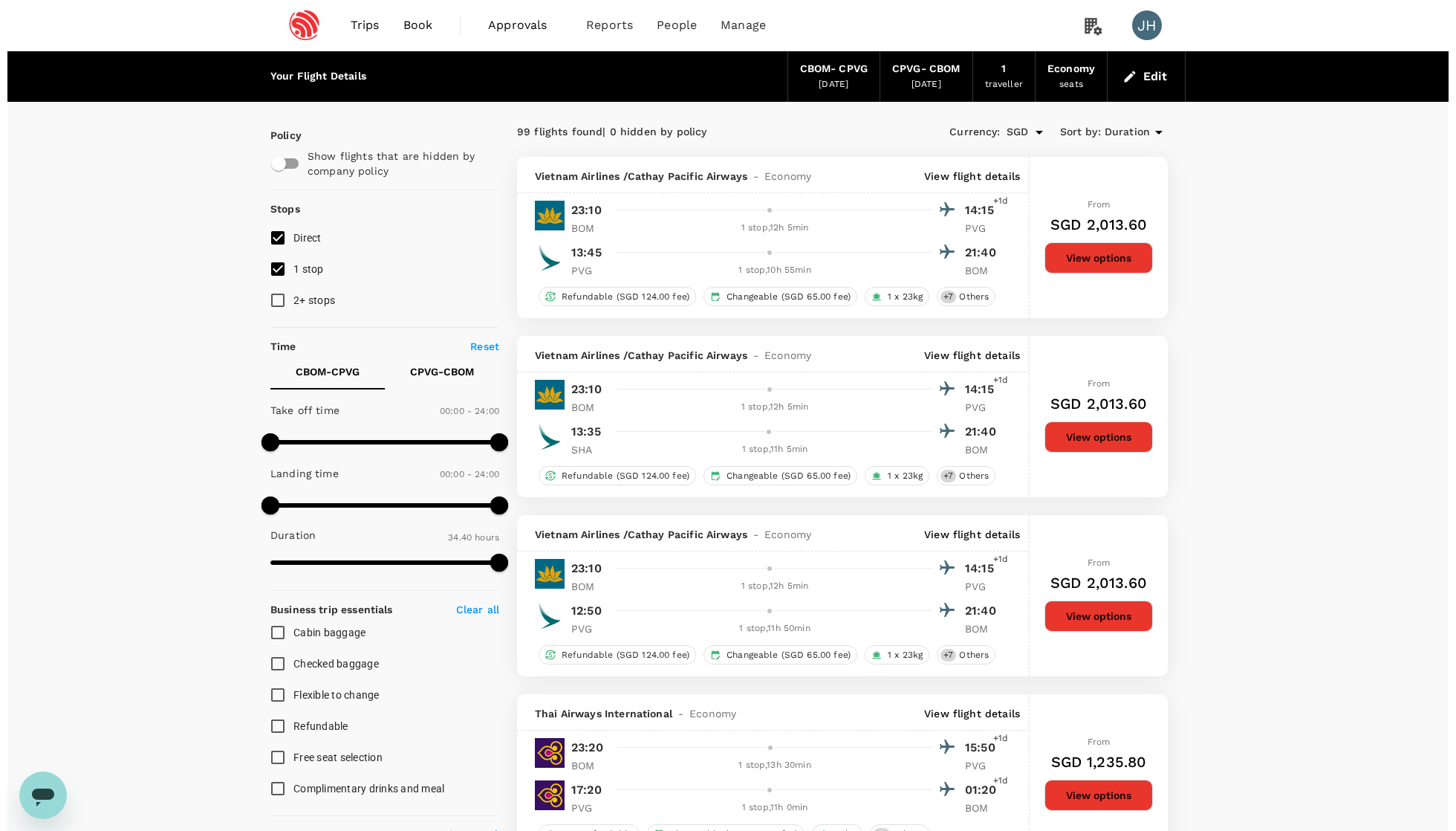
scroll to position [0, 0]
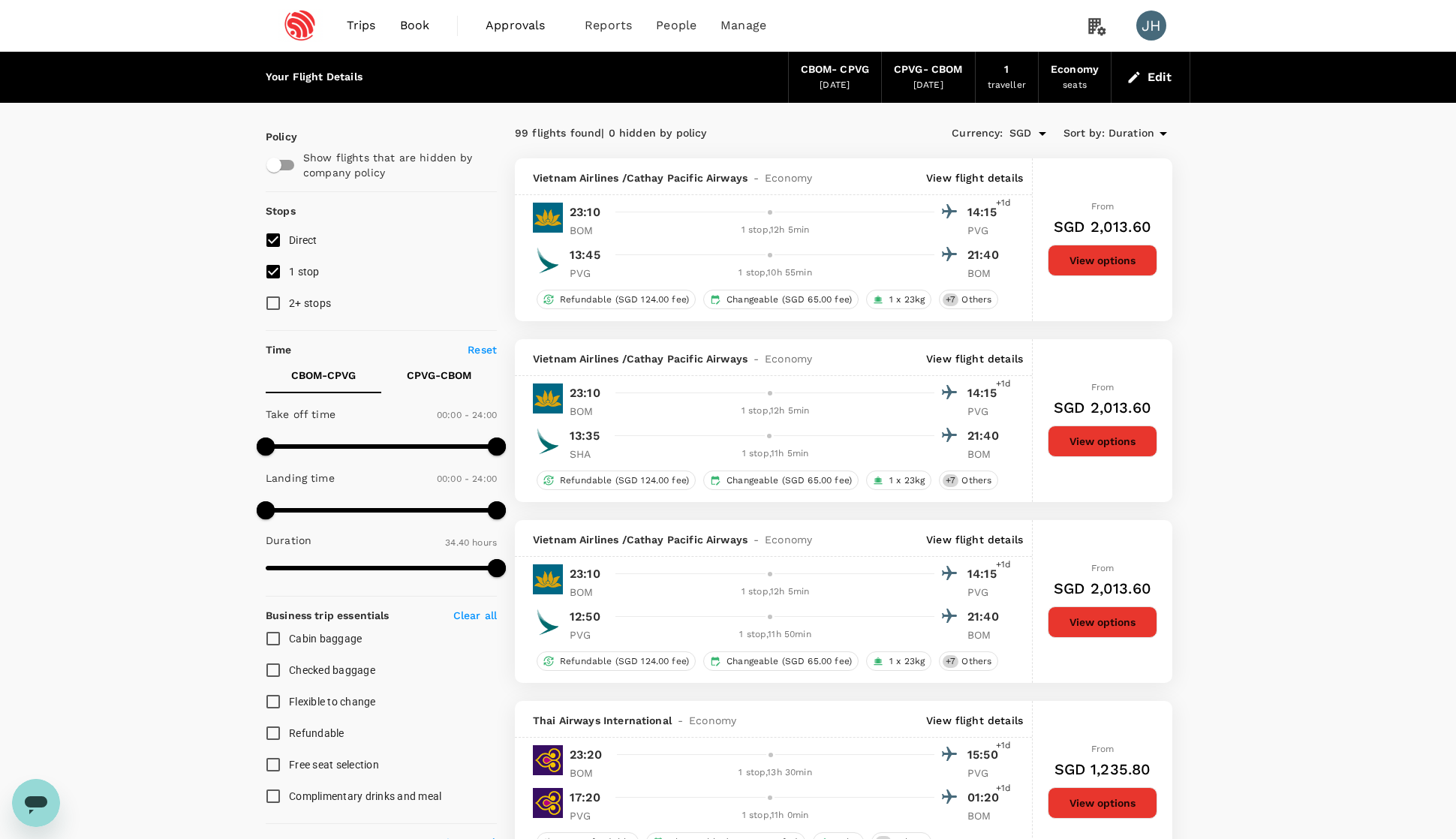
click at [1157, 79] on button "Edit" at bounding box center [1151, 77] width 54 height 24
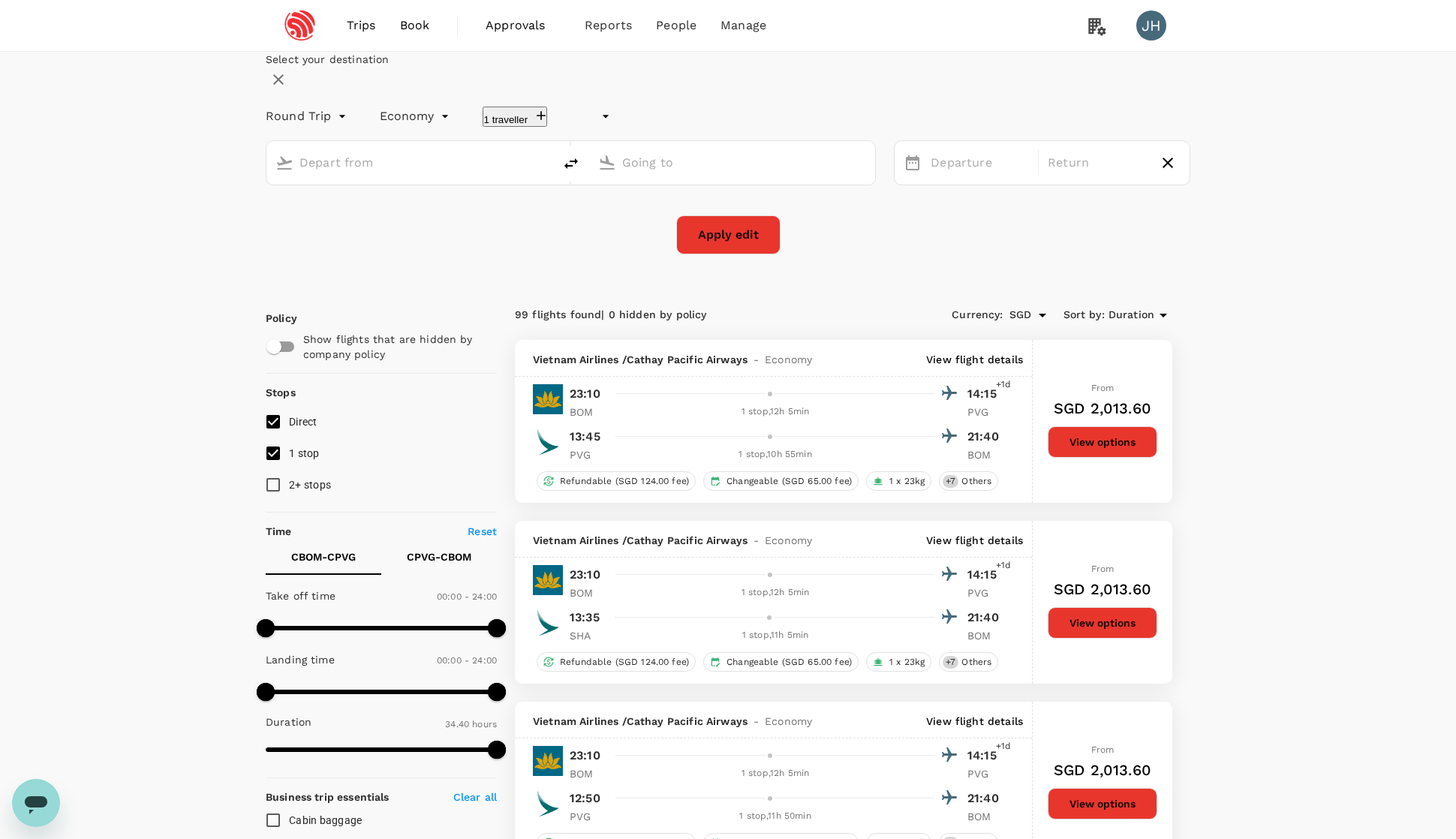
type input "undefined, undefined (any)"
type input "[GEOGRAPHIC_DATA], [GEOGRAPHIC_DATA] (any)"
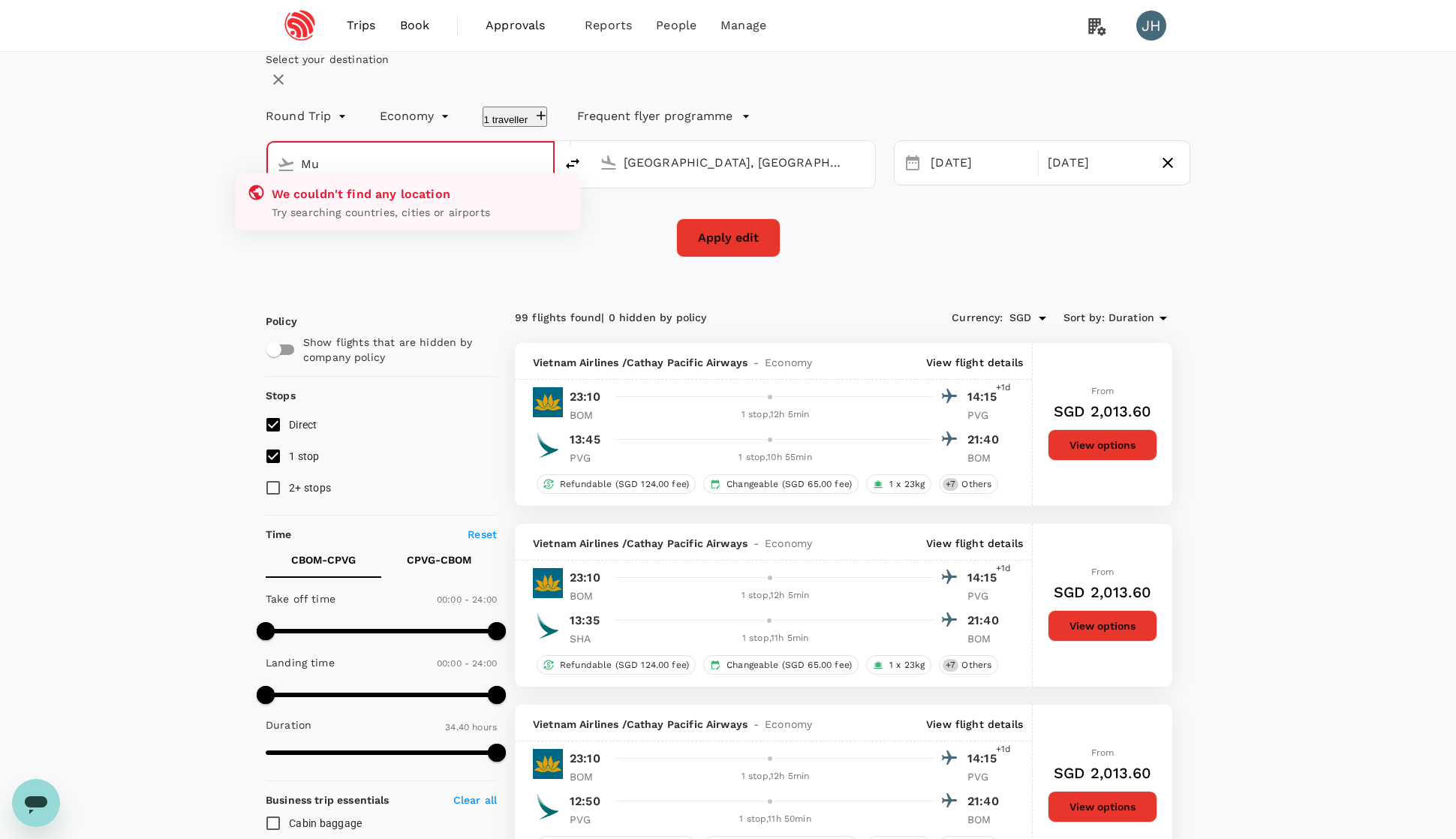
type input "M"
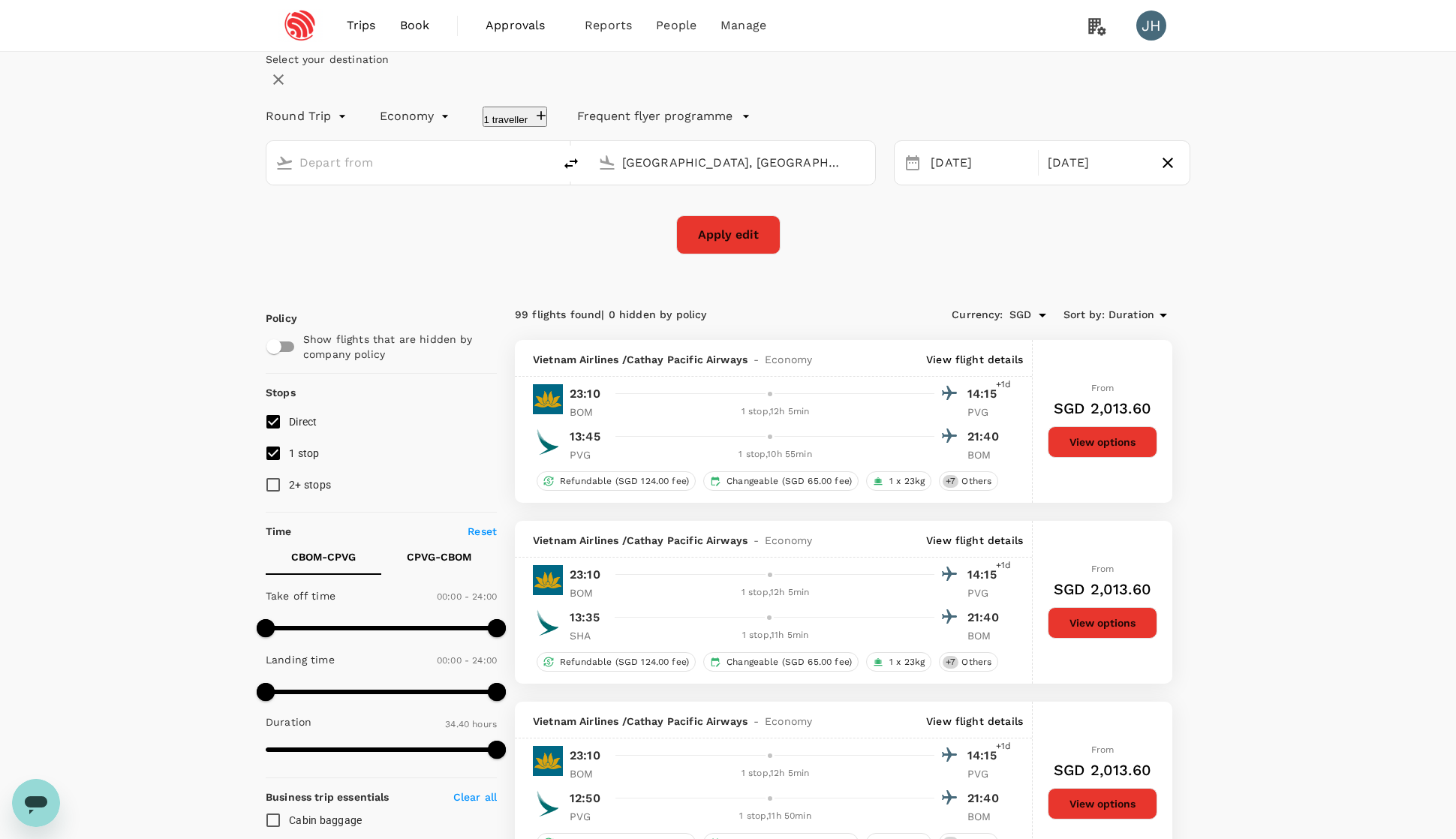
type input "c"
click at [483, 230] on div "Barcelona El Prat BCN" at bounding box center [407, 218] width 321 height 23
type input "Barcelona El Prat (BCN)"
drag, startPoint x: 811, startPoint y: 211, endPoint x: 636, endPoint y: 200, distance: 175.3
click at [637, 175] on div "[GEOGRAPHIC_DATA], [GEOGRAPHIC_DATA] (any)" at bounding box center [729, 160] width 274 height 32
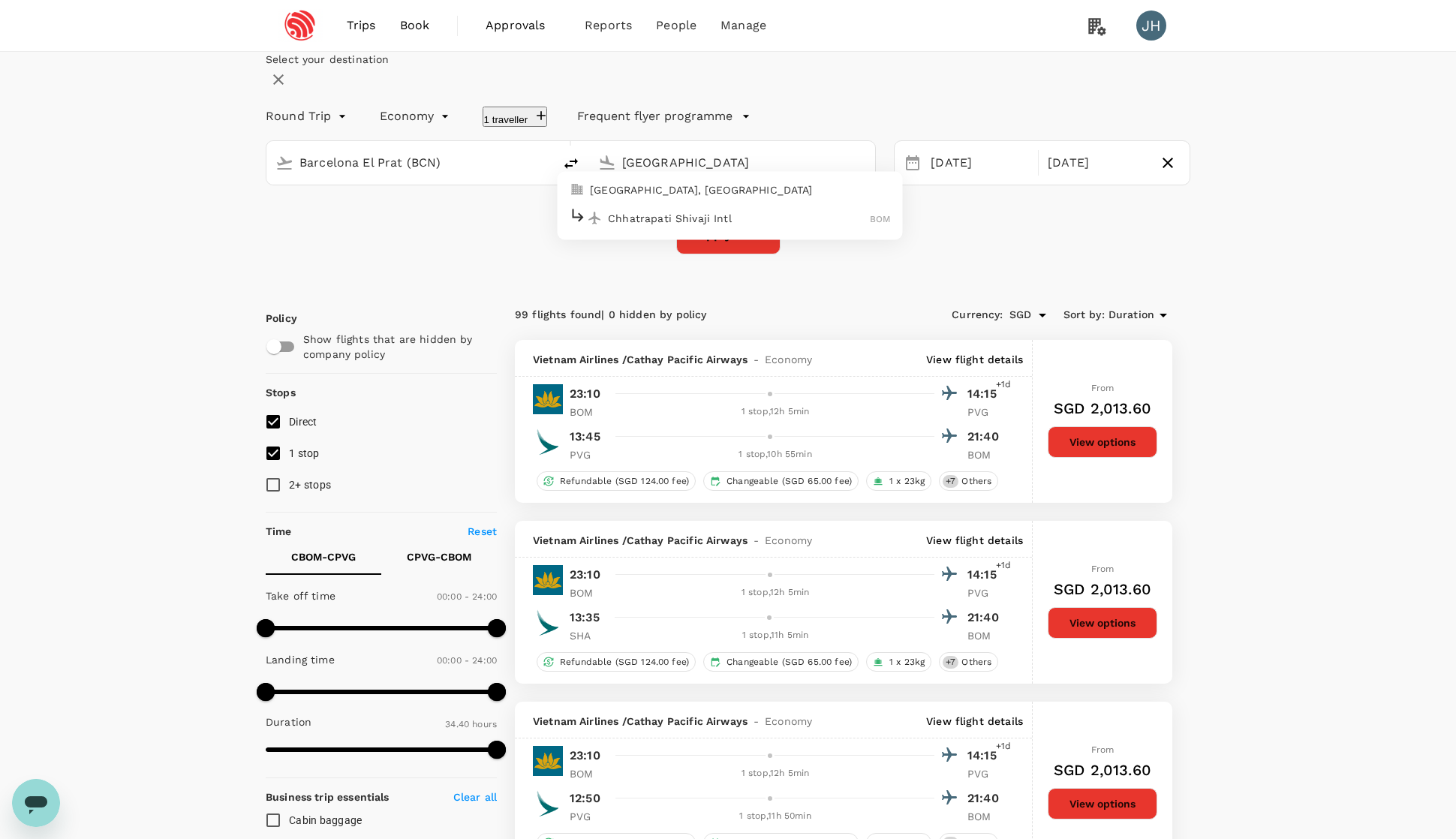
click at [649, 197] on p "[GEOGRAPHIC_DATA], [GEOGRAPHIC_DATA]" at bounding box center [740, 190] width 300 height 15
type input "[GEOGRAPHIC_DATA], [GEOGRAPHIC_DATA] (any)"
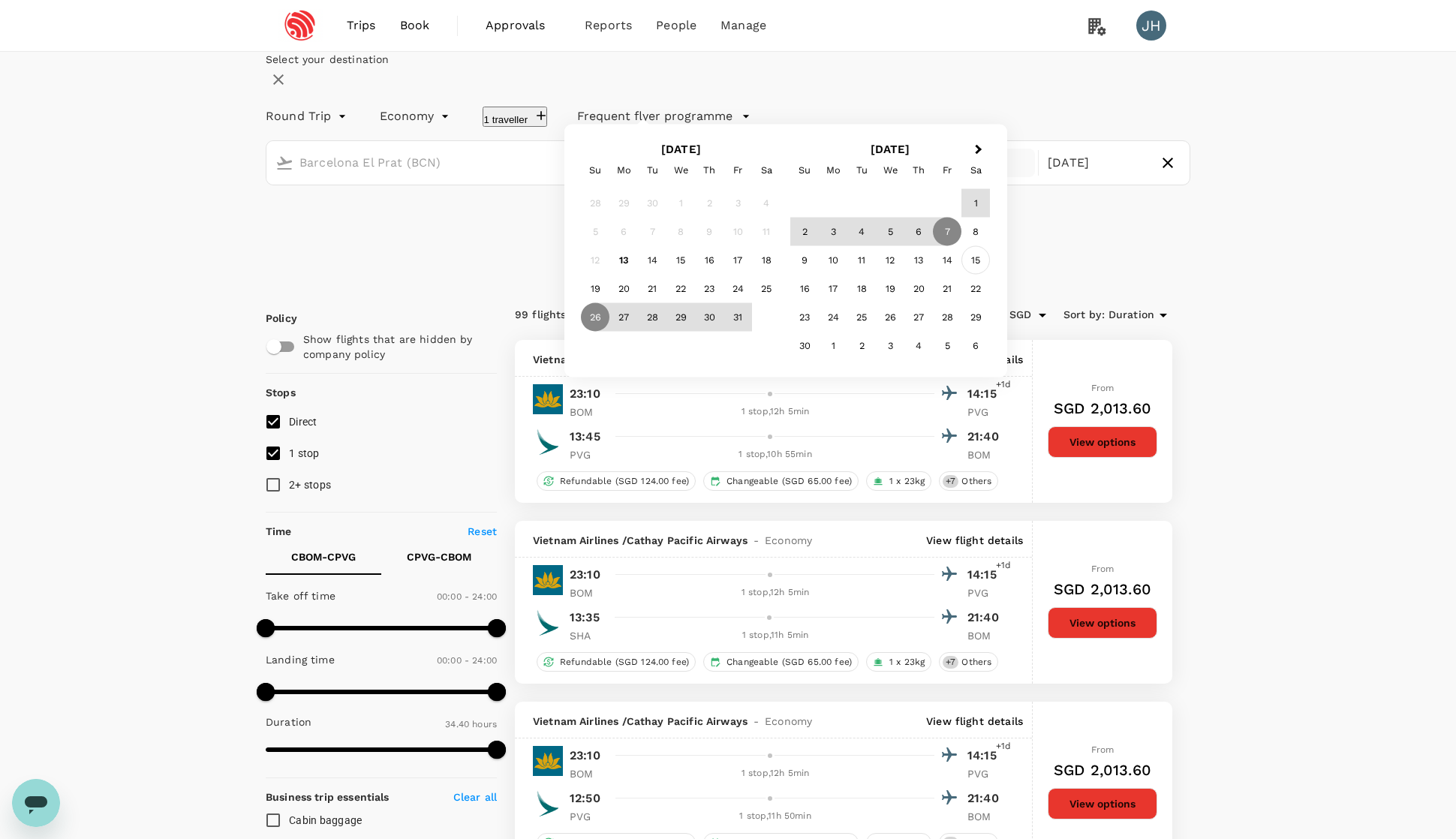
click at [989, 274] on div "15" at bounding box center [976, 260] width 29 height 29
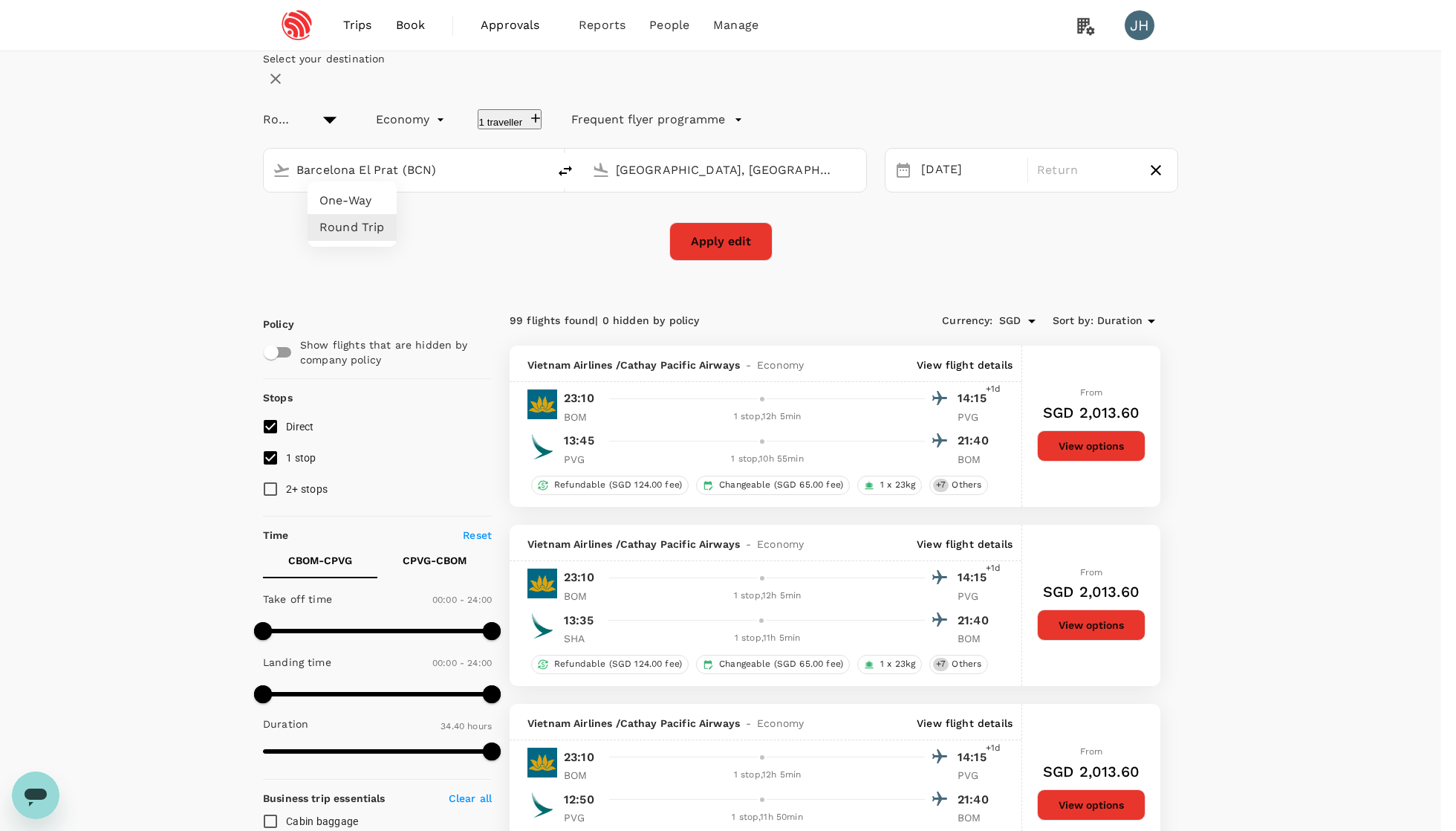
click at [355, 203] on li "One-Way" at bounding box center [351, 200] width 89 height 27
type input "oneway"
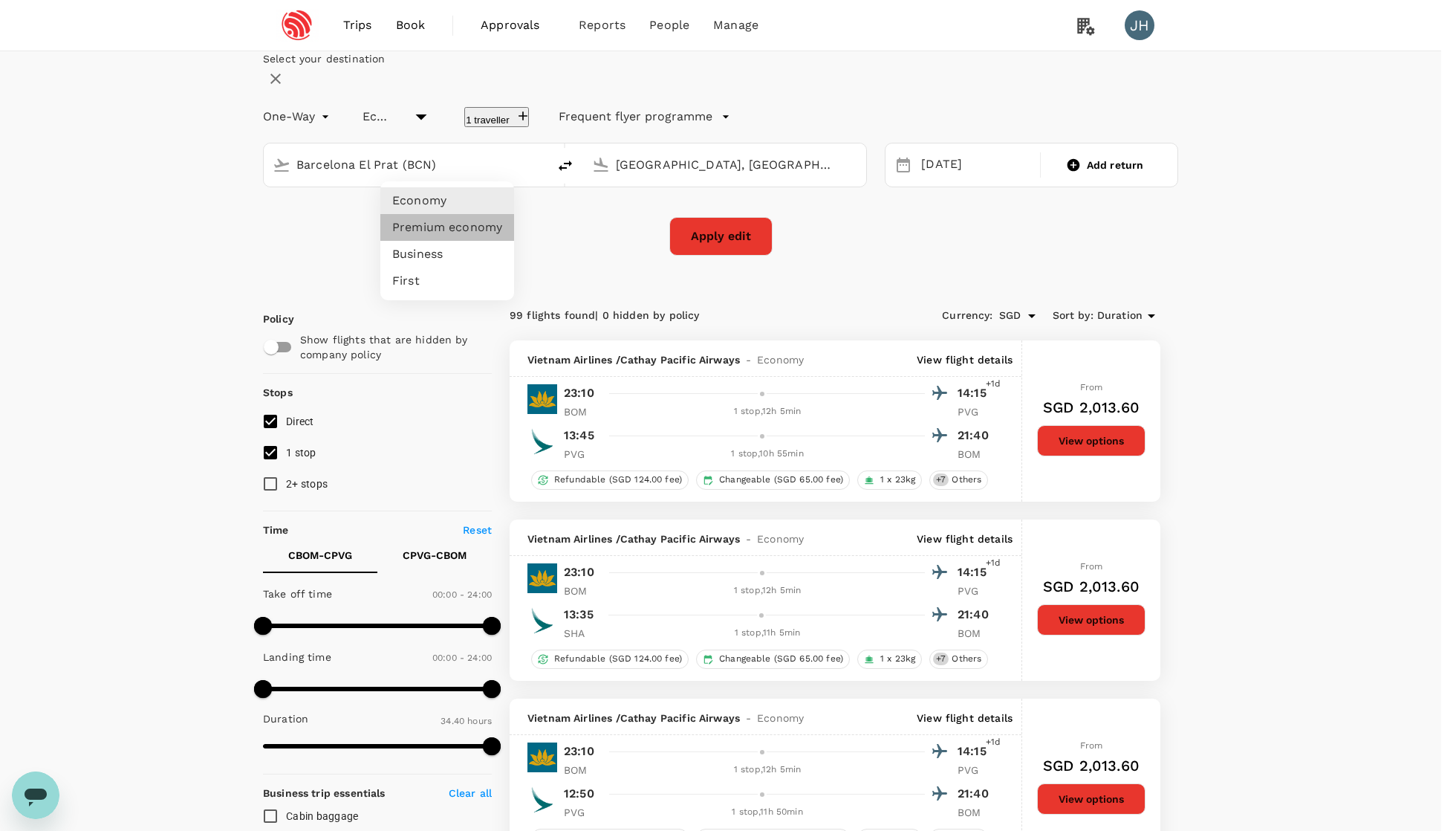
click at [449, 220] on li "Premium economy" at bounding box center [447, 228] width 134 height 27
type input "premium-economy"
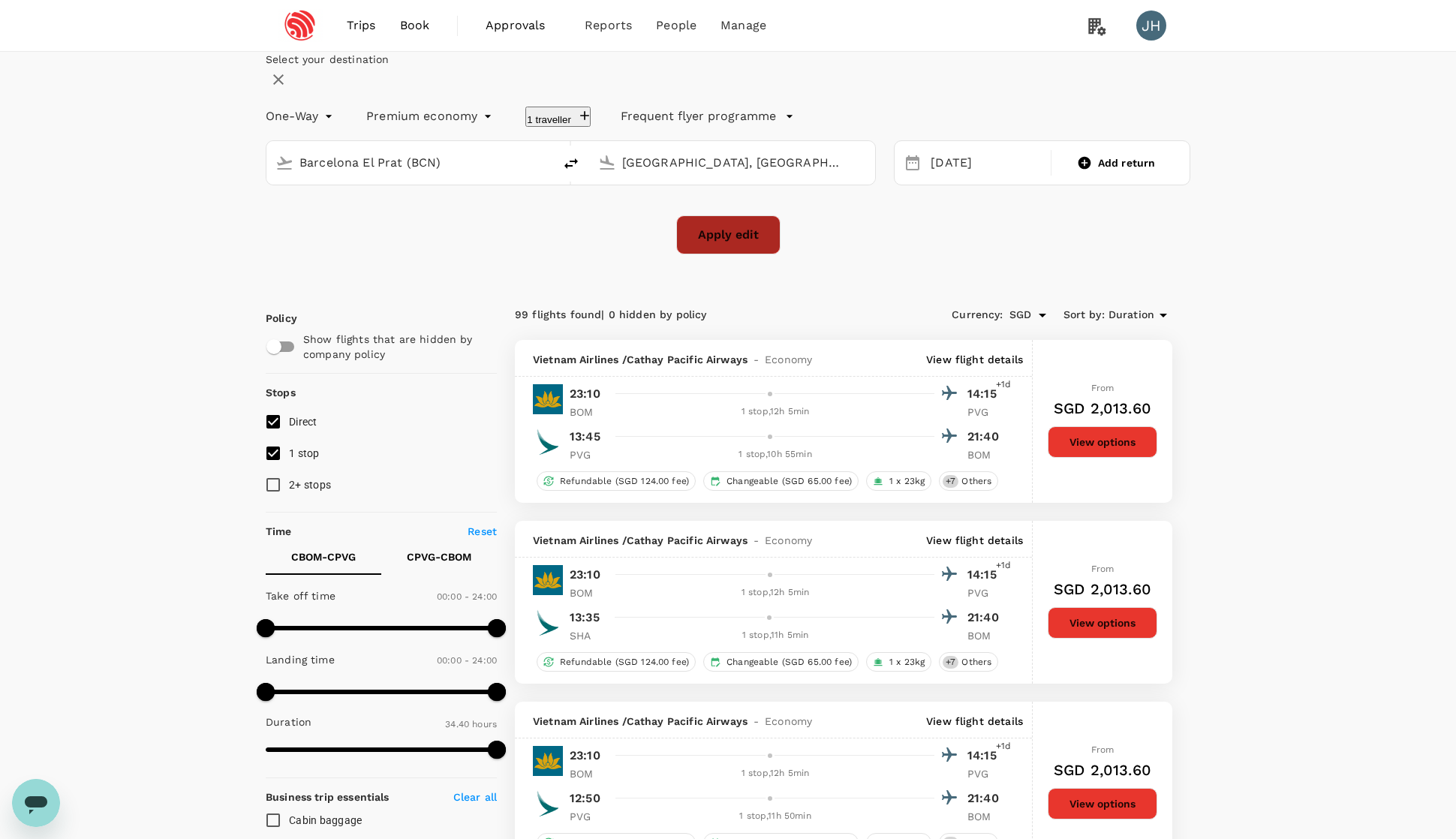
click at [752, 254] on button "Apply edit" at bounding box center [728, 235] width 104 height 39
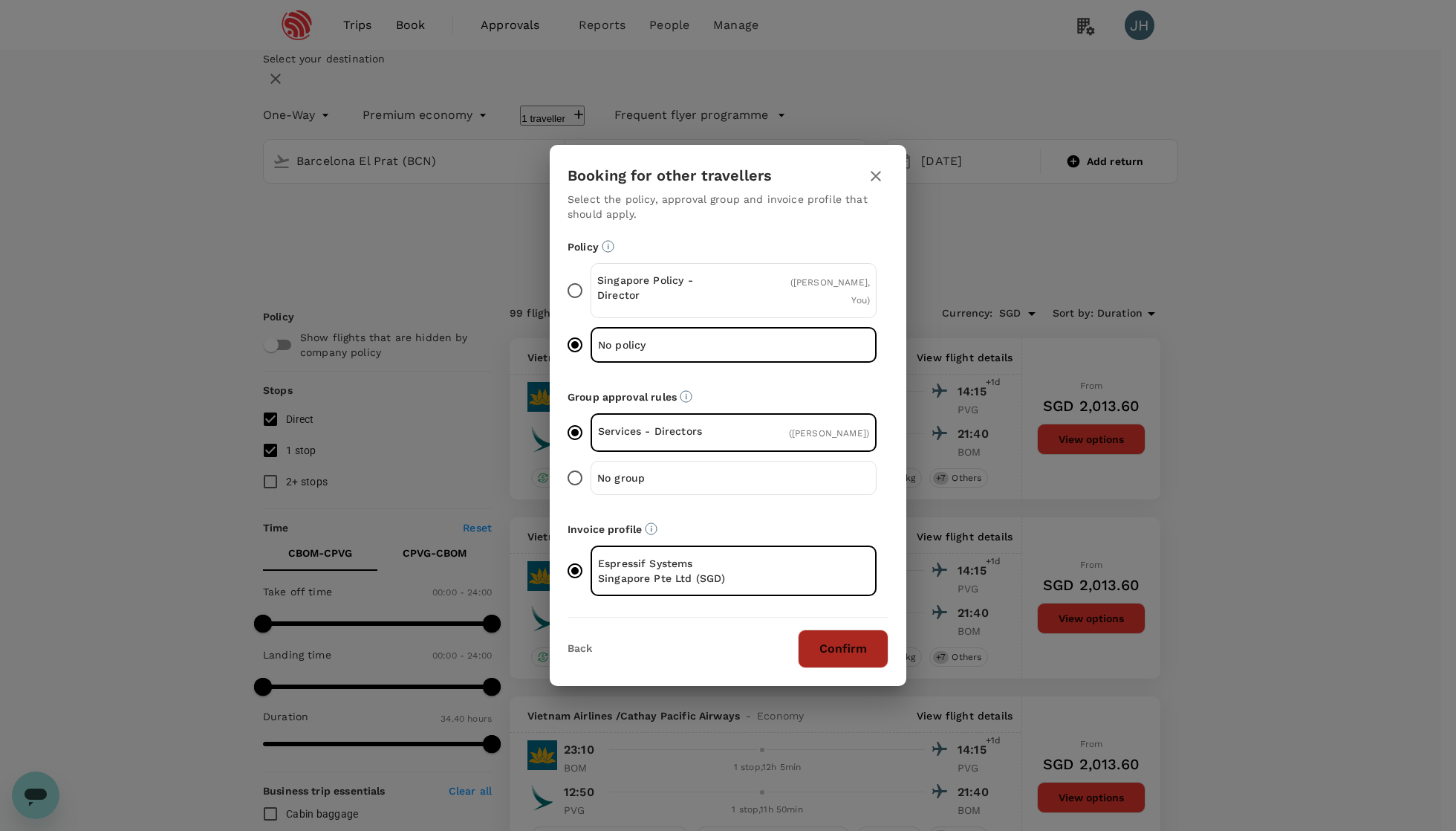
click at [841, 661] on button "Confirm" at bounding box center [842, 648] width 91 height 39
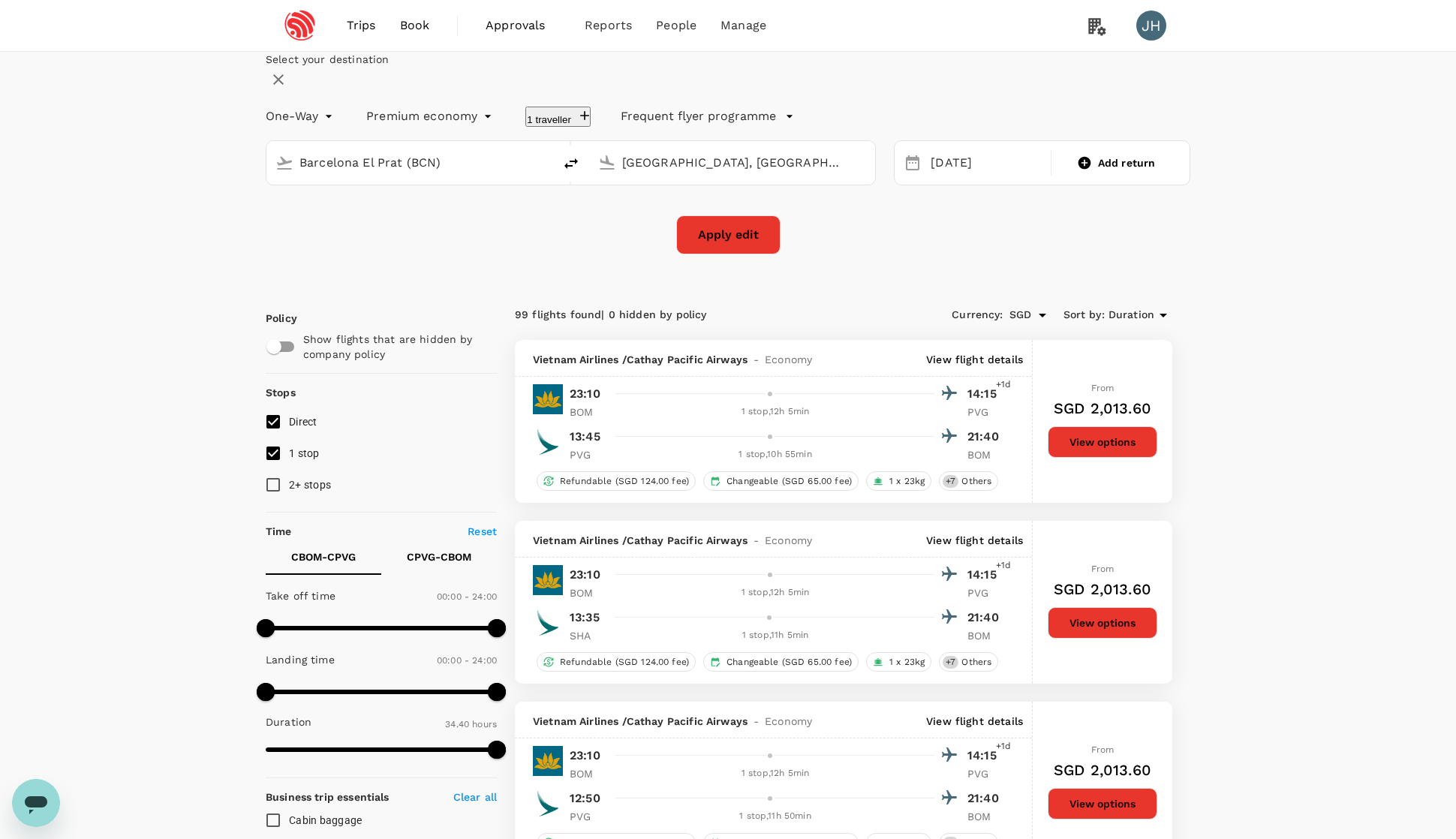
checkbox input "false"
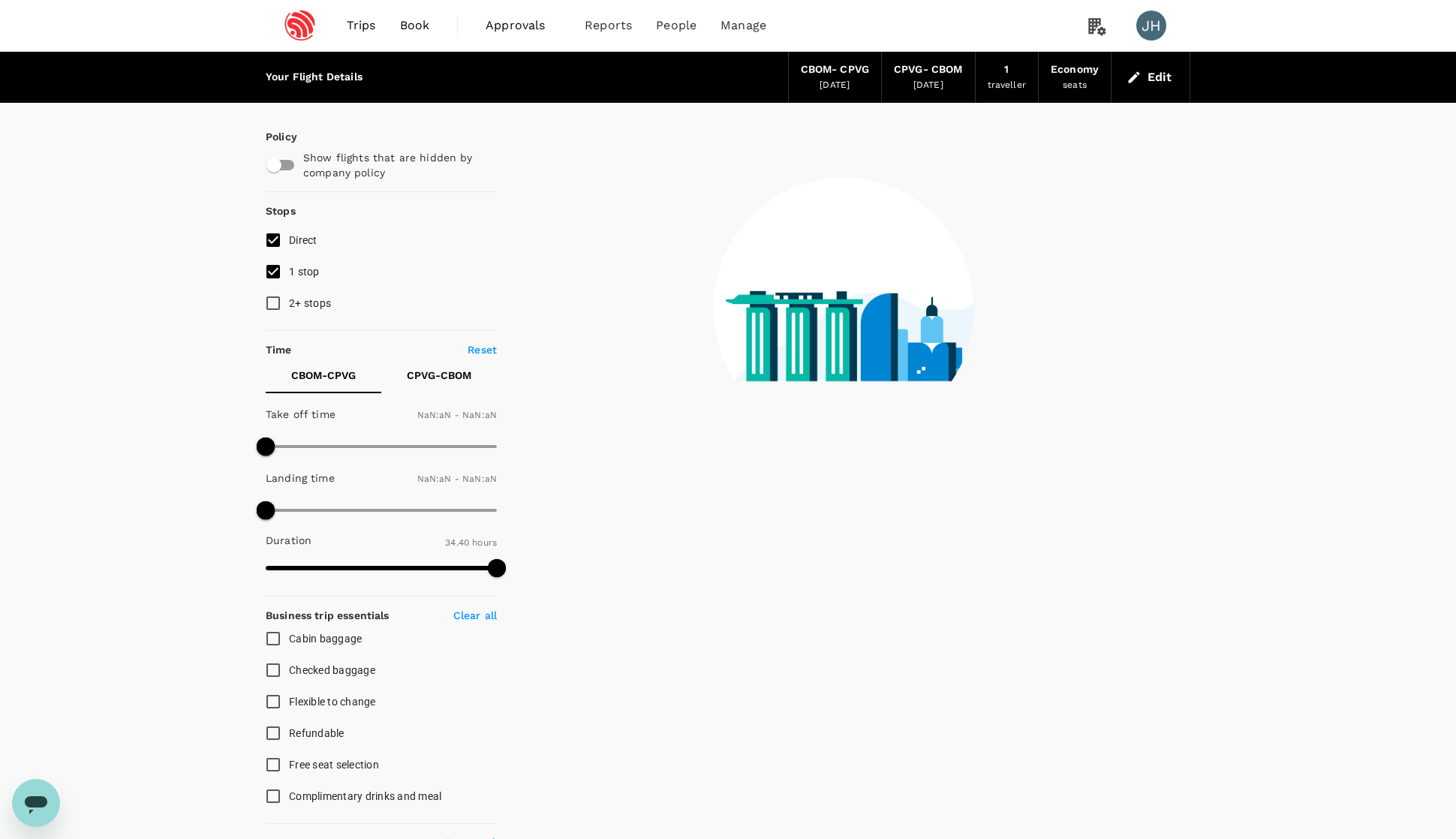
type input "1440"
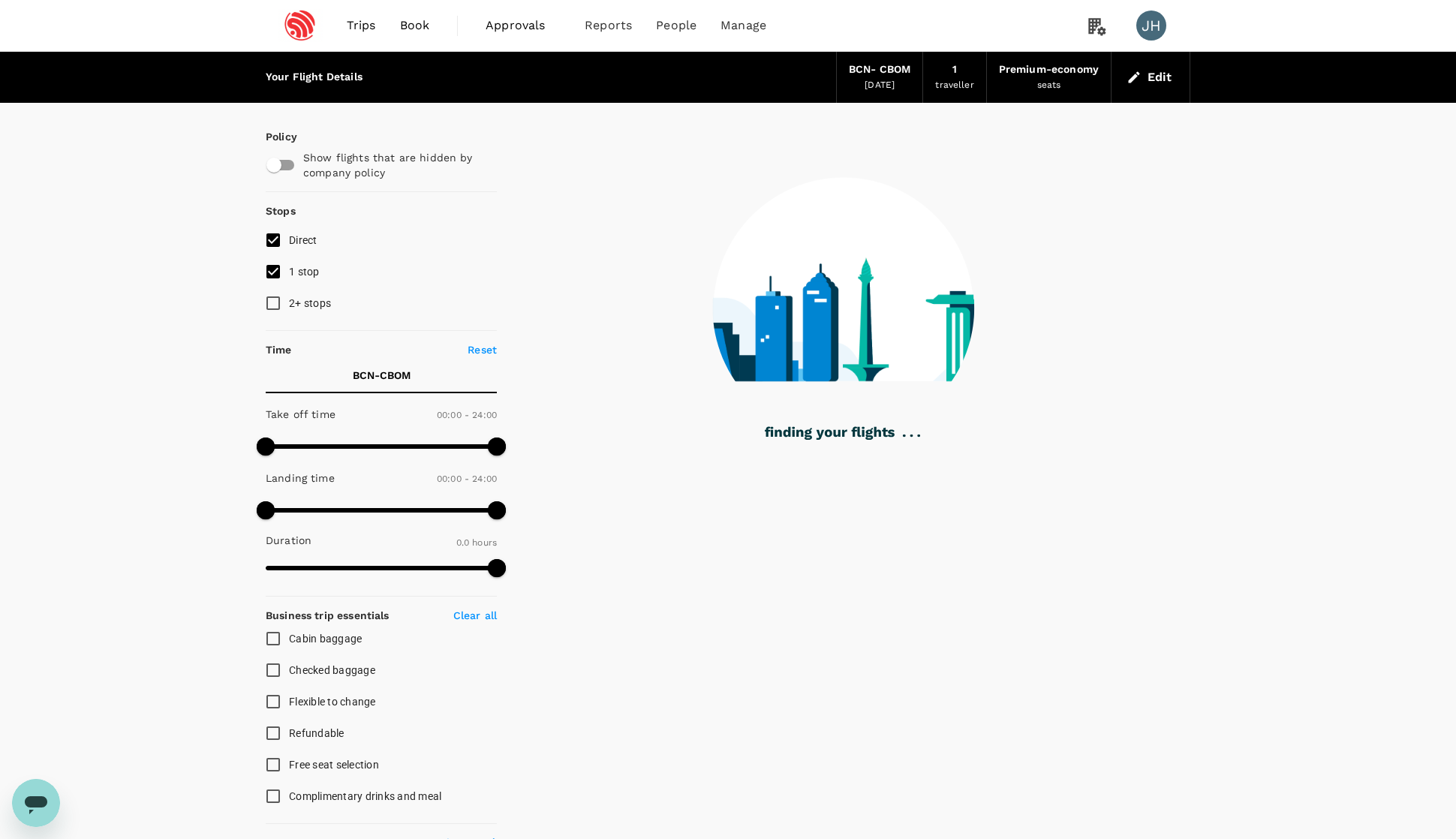
type input "1330"
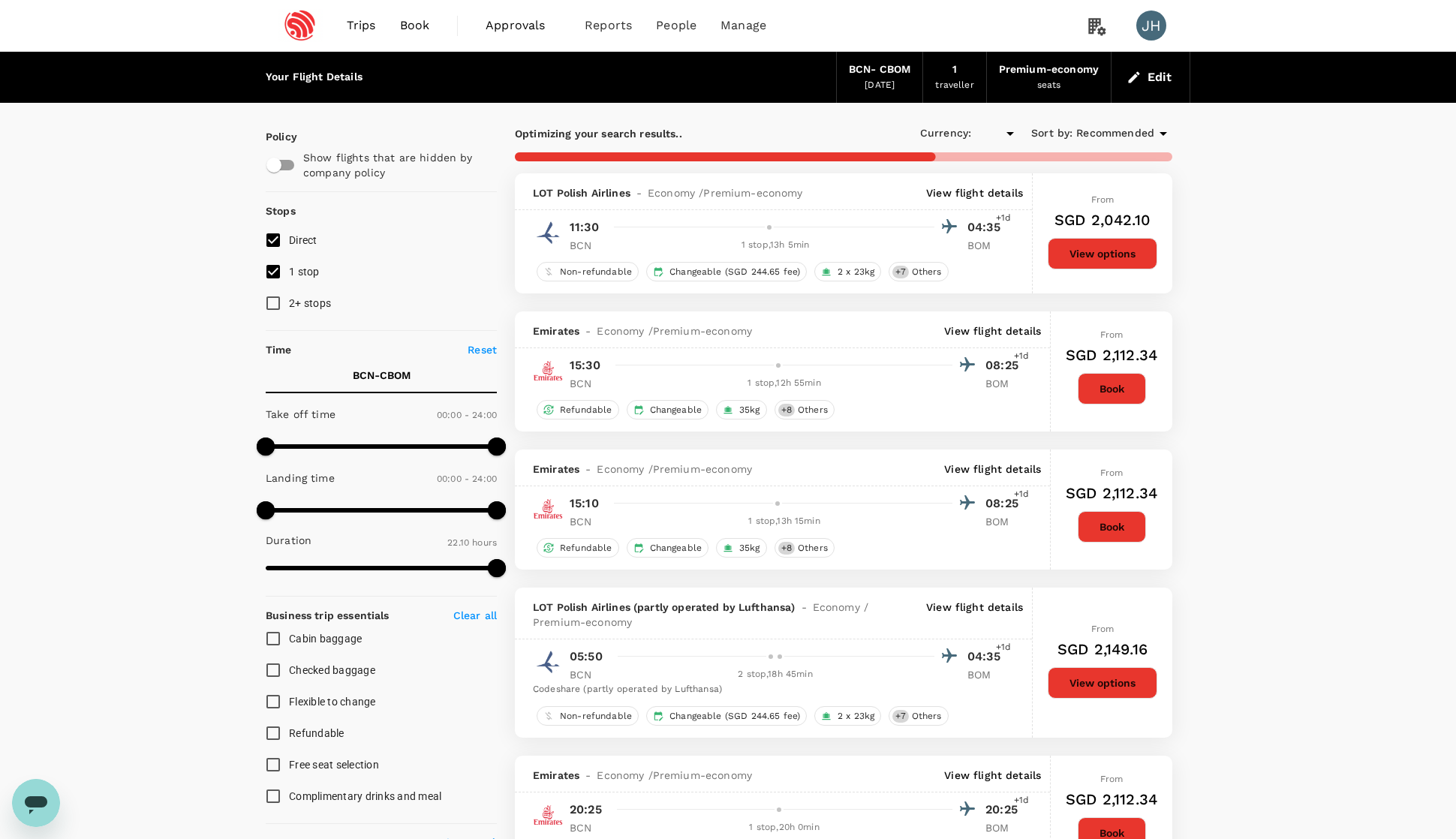
checkbox input "true"
type input "SGD"
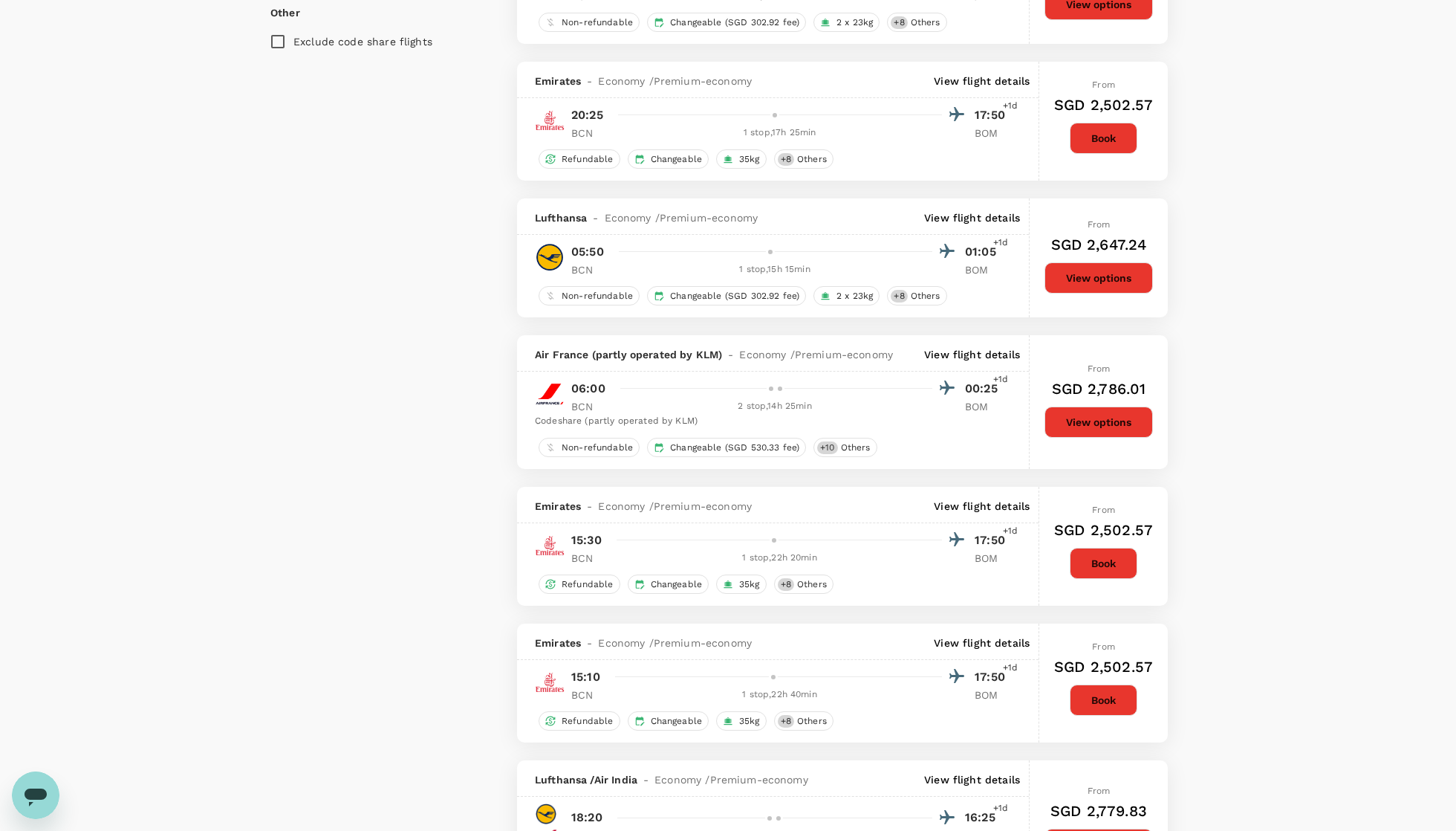
scroll to position [1293, 0]
type input "2000"
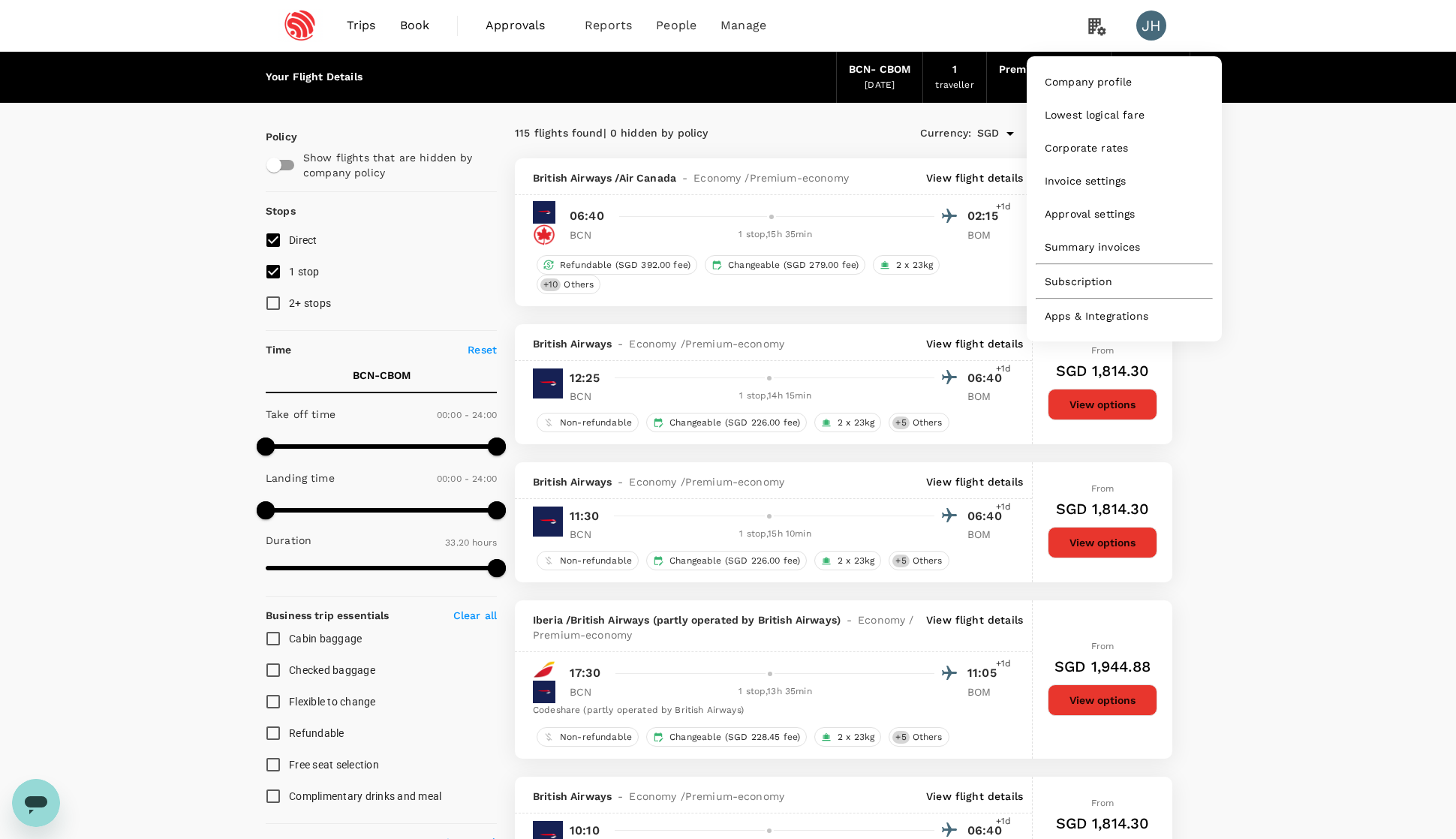
scroll to position [0, 0]
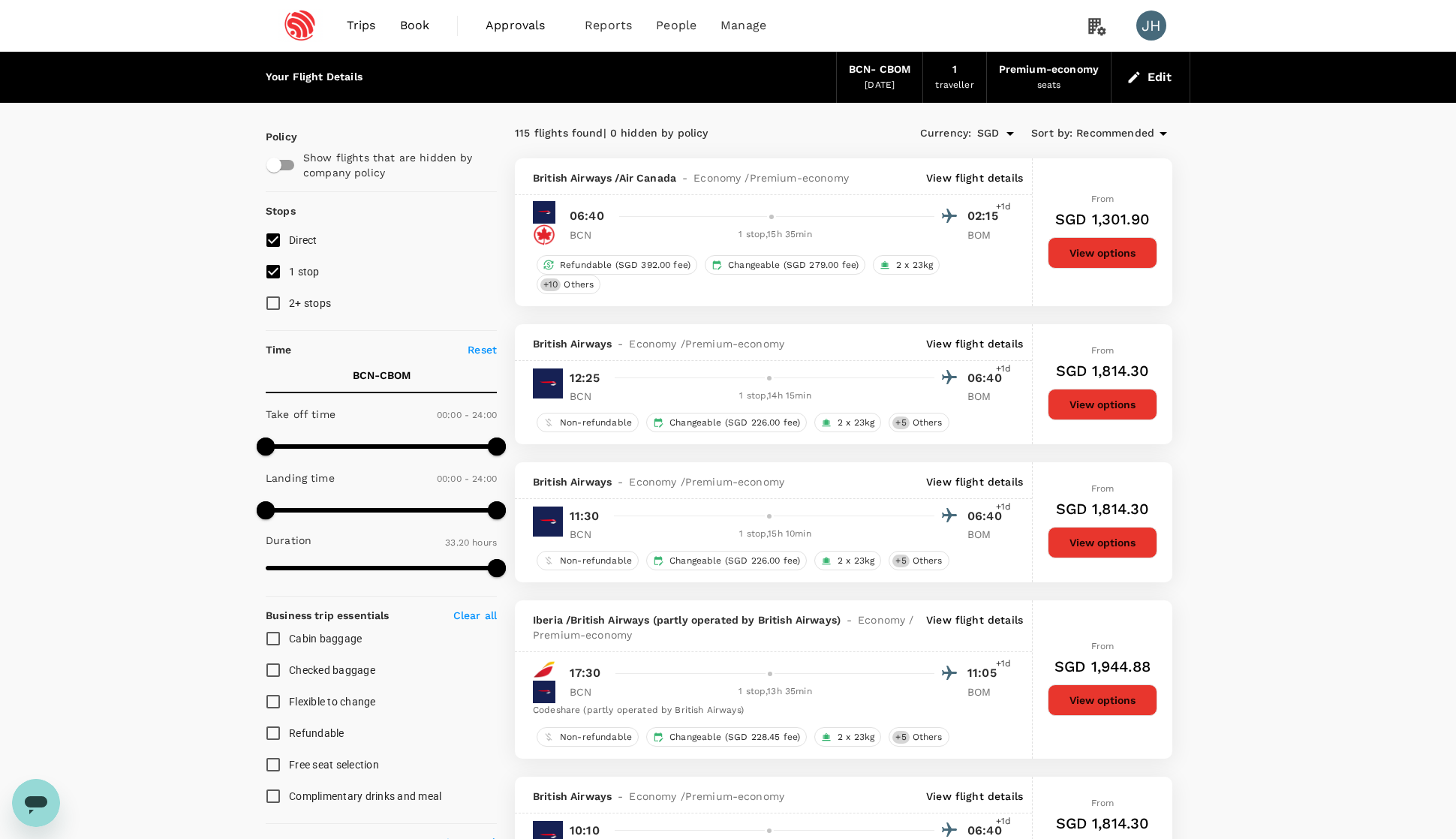
click at [358, 38] on link "Trips" at bounding box center [361, 25] width 53 height 51
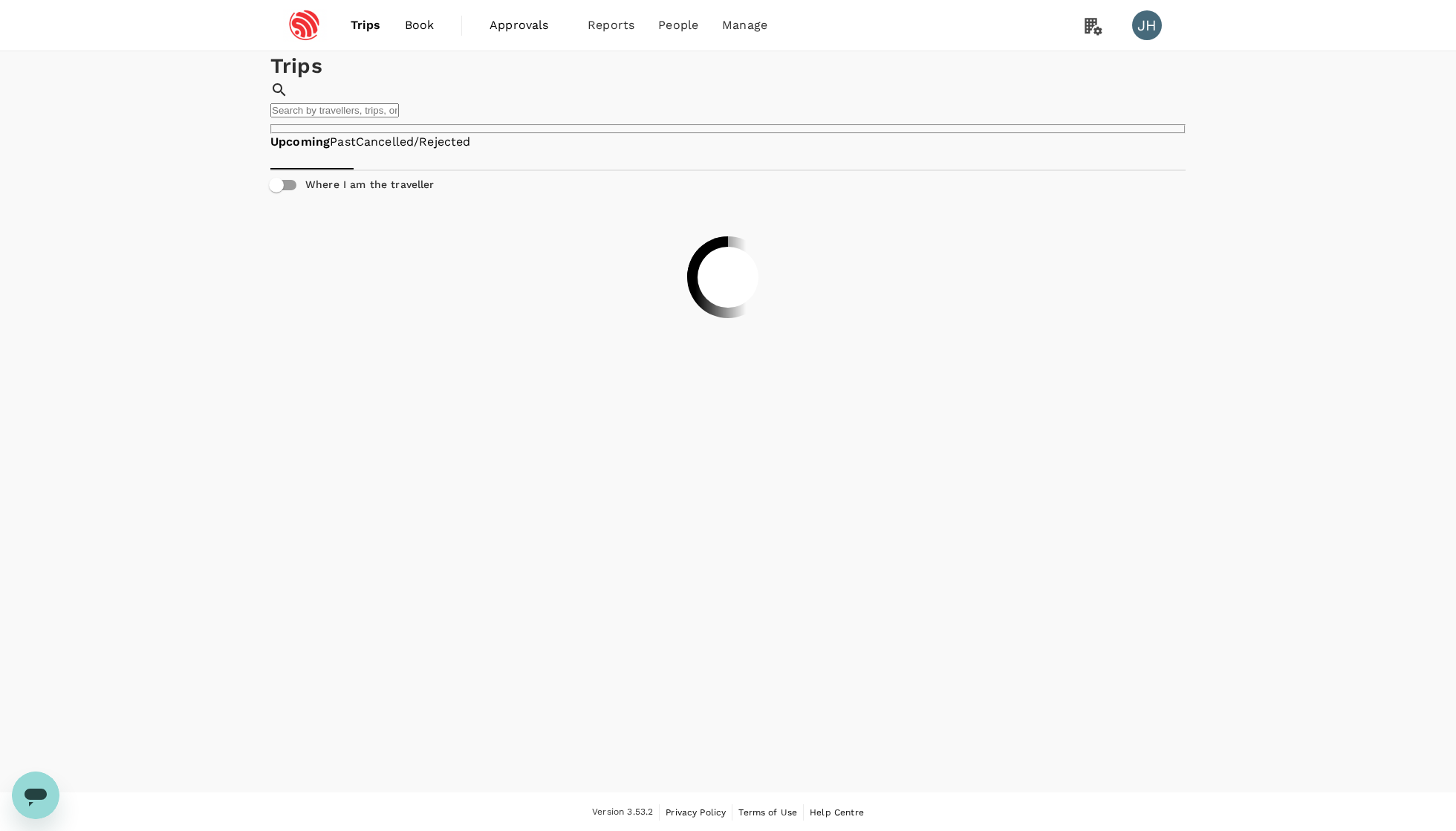
click at [399, 107] on input "text" at bounding box center [335, 110] width 129 height 14
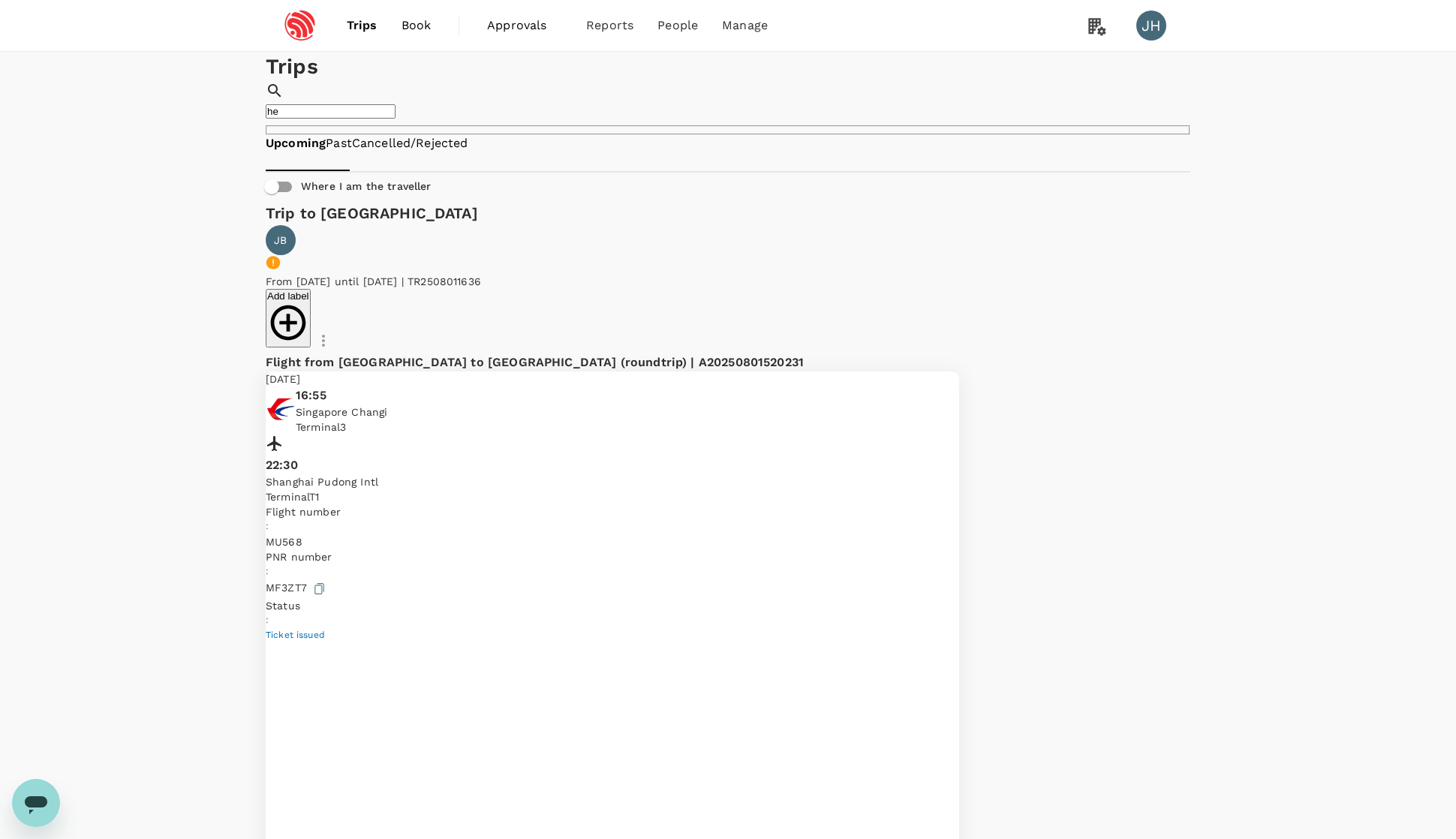
type input "h"
type input "hsu"
